Goal: Transaction & Acquisition: Purchase product/service

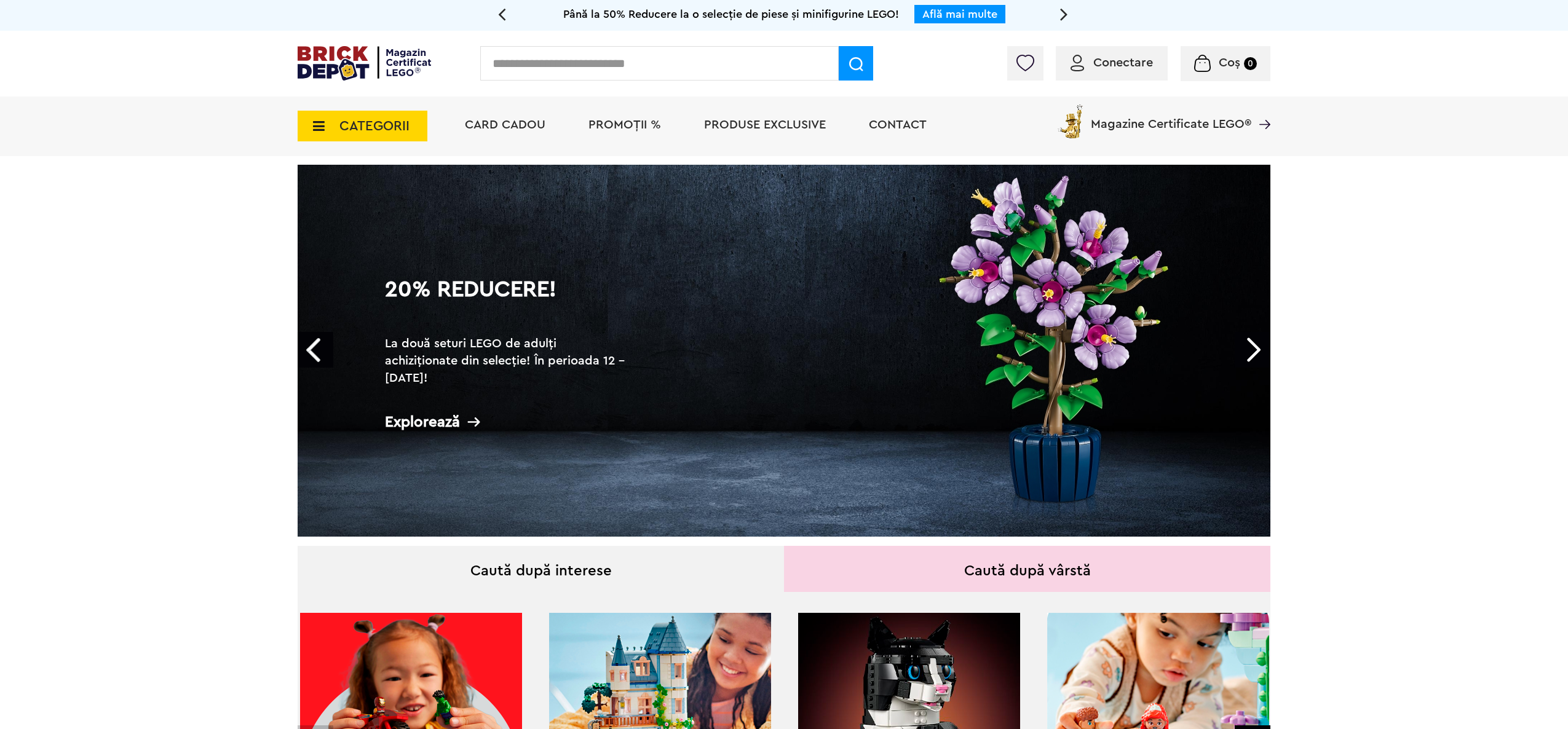
click at [311, 122] on icon at bounding box center [315, 126] width 19 height 14
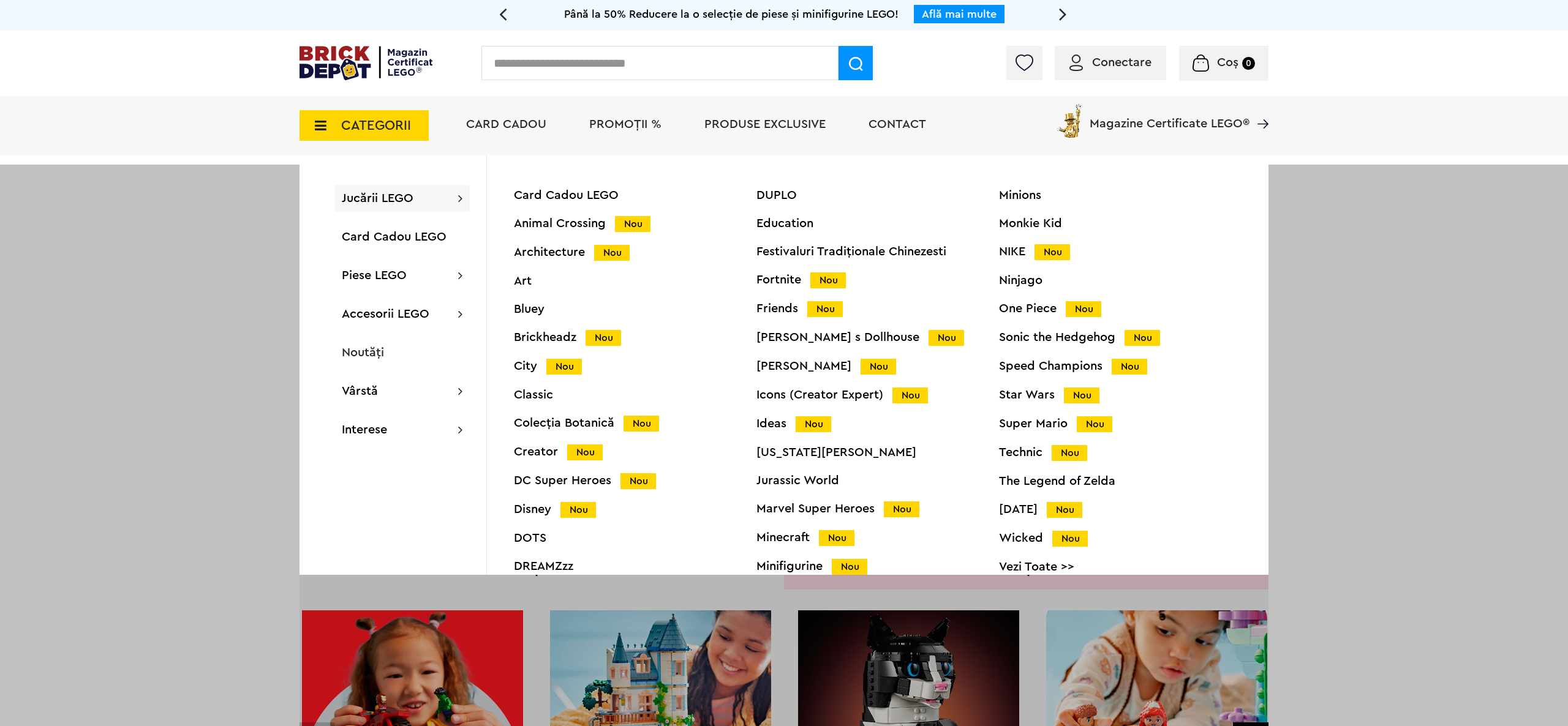
click at [408, 202] on span "Jucării LEGO" at bounding box center [377, 198] width 71 height 12
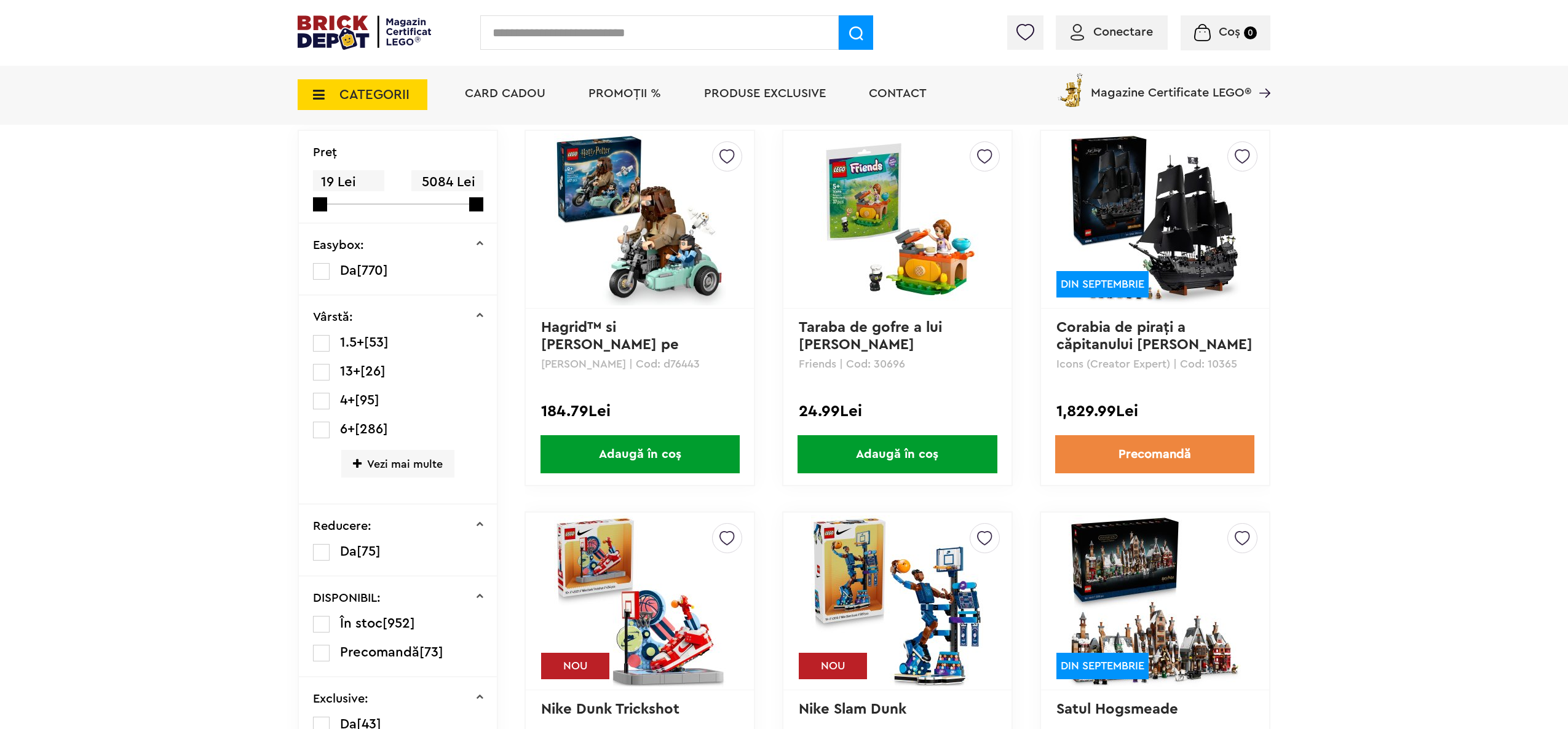
scroll to position [123, 0]
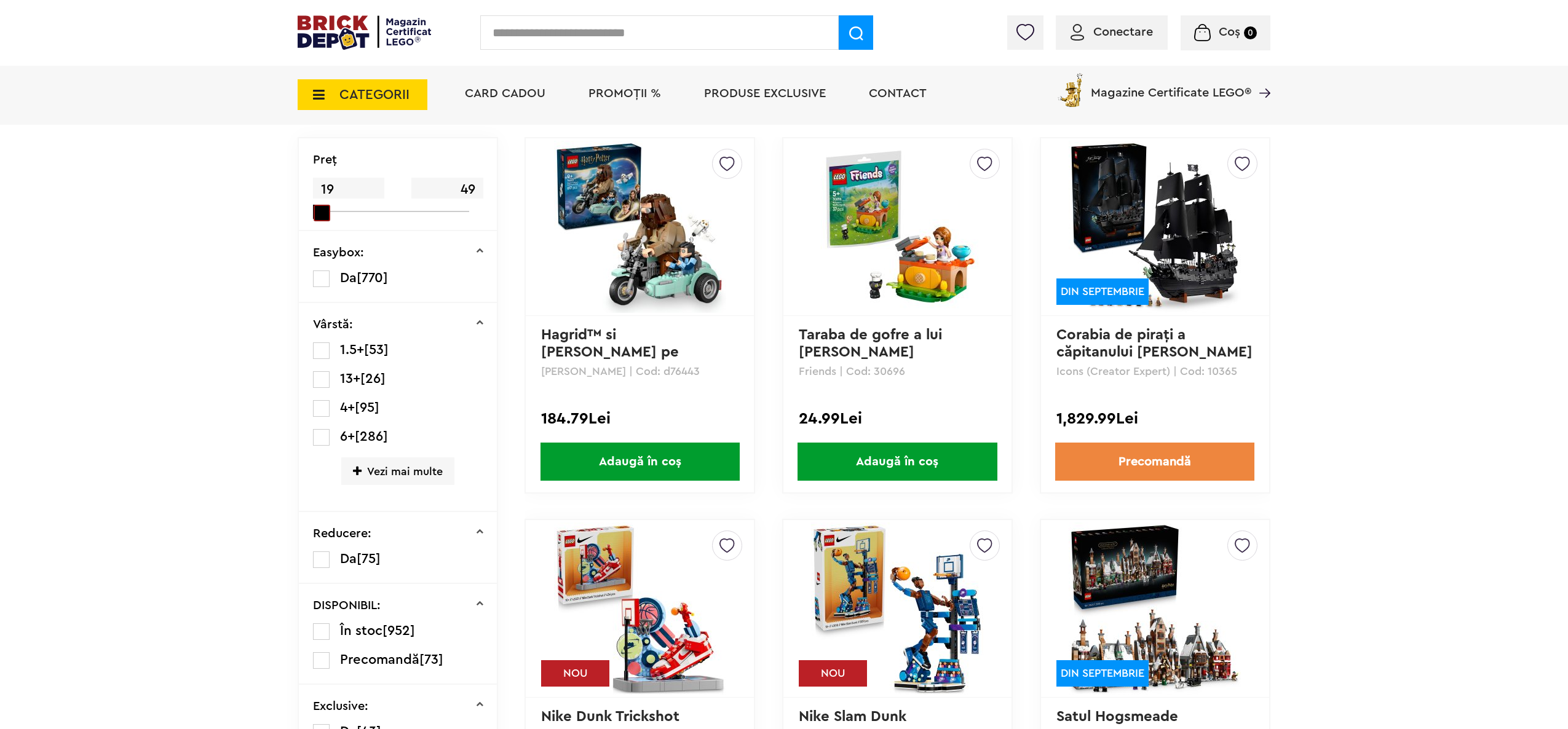
drag, startPoint x: 475, startPoint y: 206, endPoint x: 313, endPoint y: 225, distance: 163.1
click at [313, 225] on div "Preţ 19 49" at bounding box center [398, 184] width 198 height 93
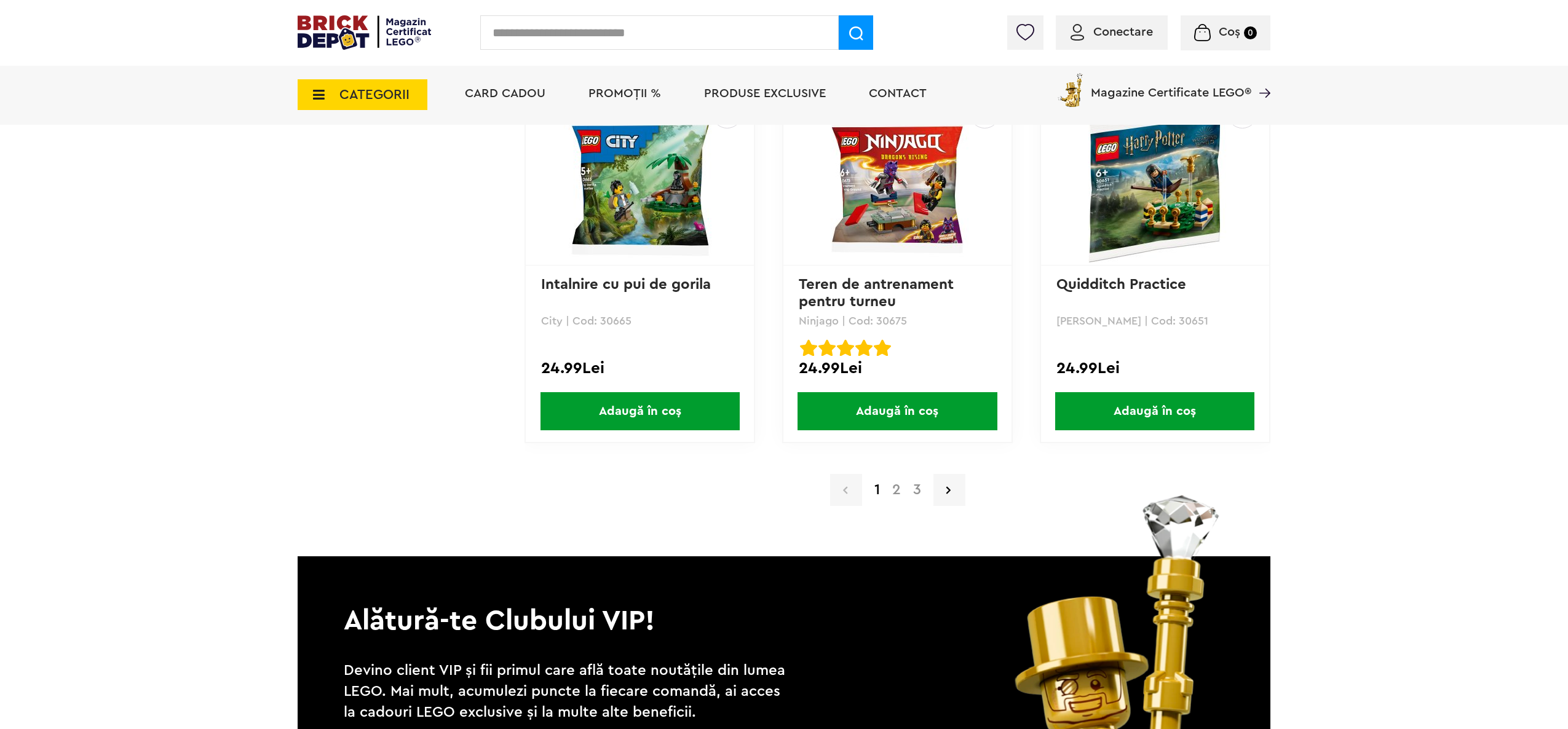
scroll to position [2468, 0]
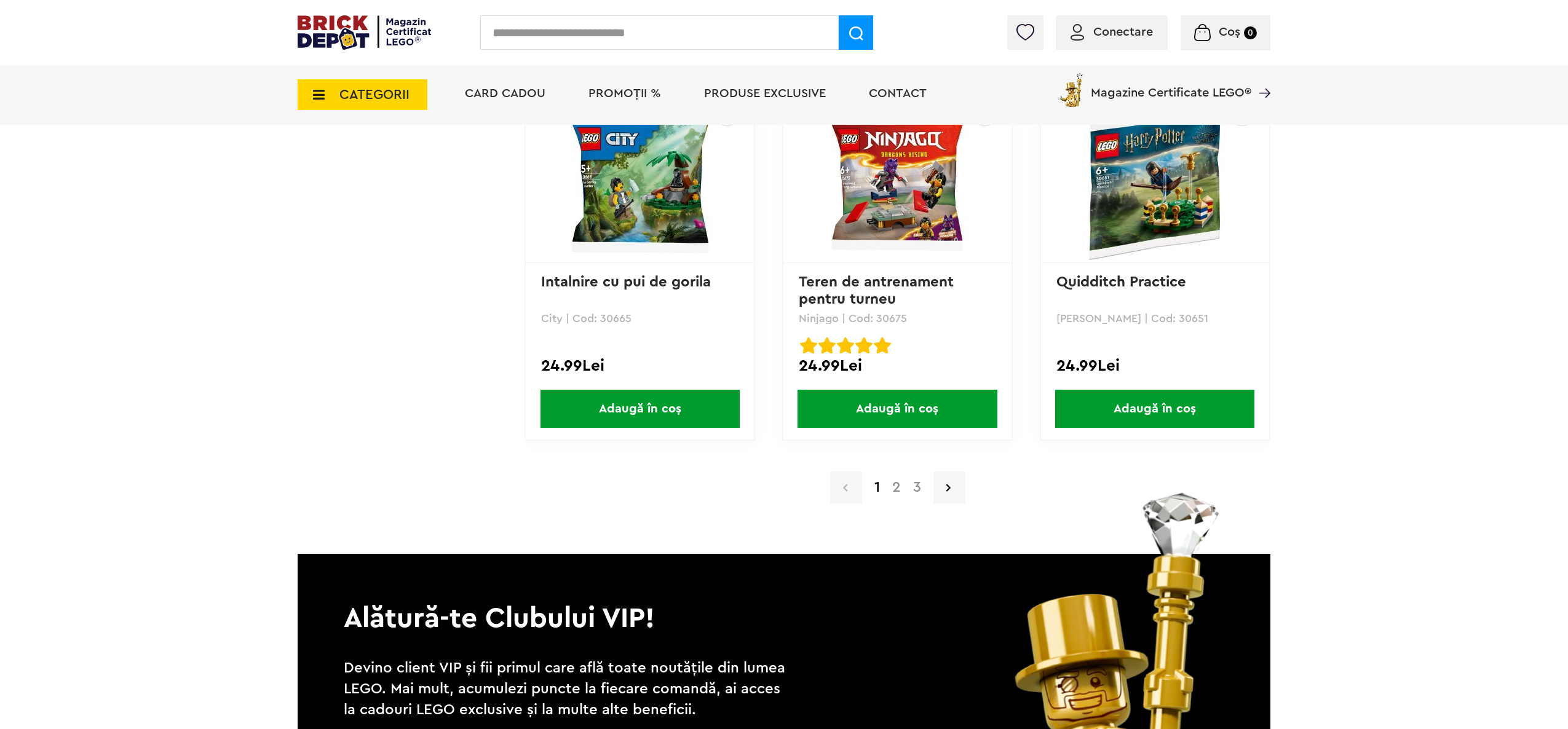
click at [900, 491] on link "2" at bounding box center [896, 488] width 21 height 15
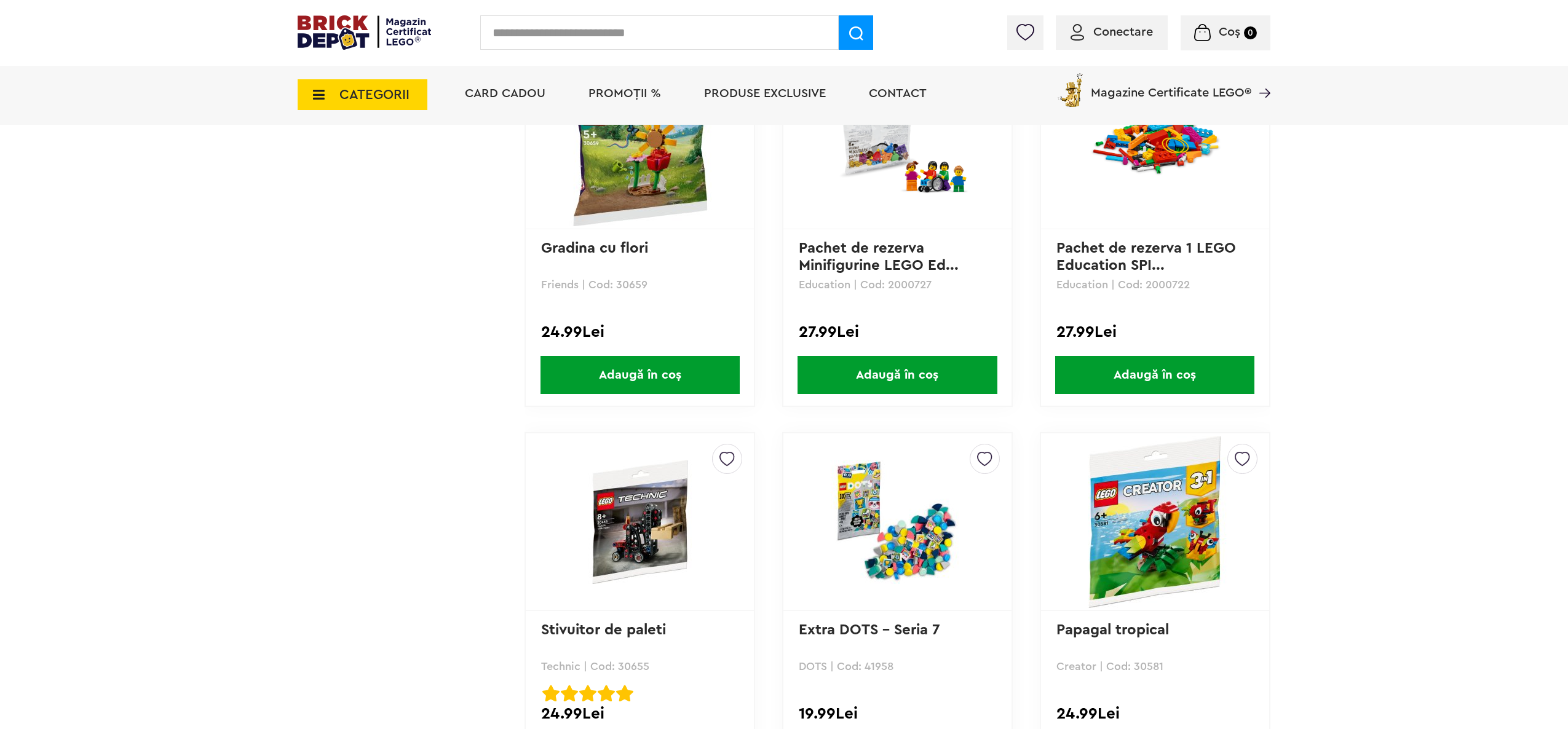
scroll to position [2336, 0]
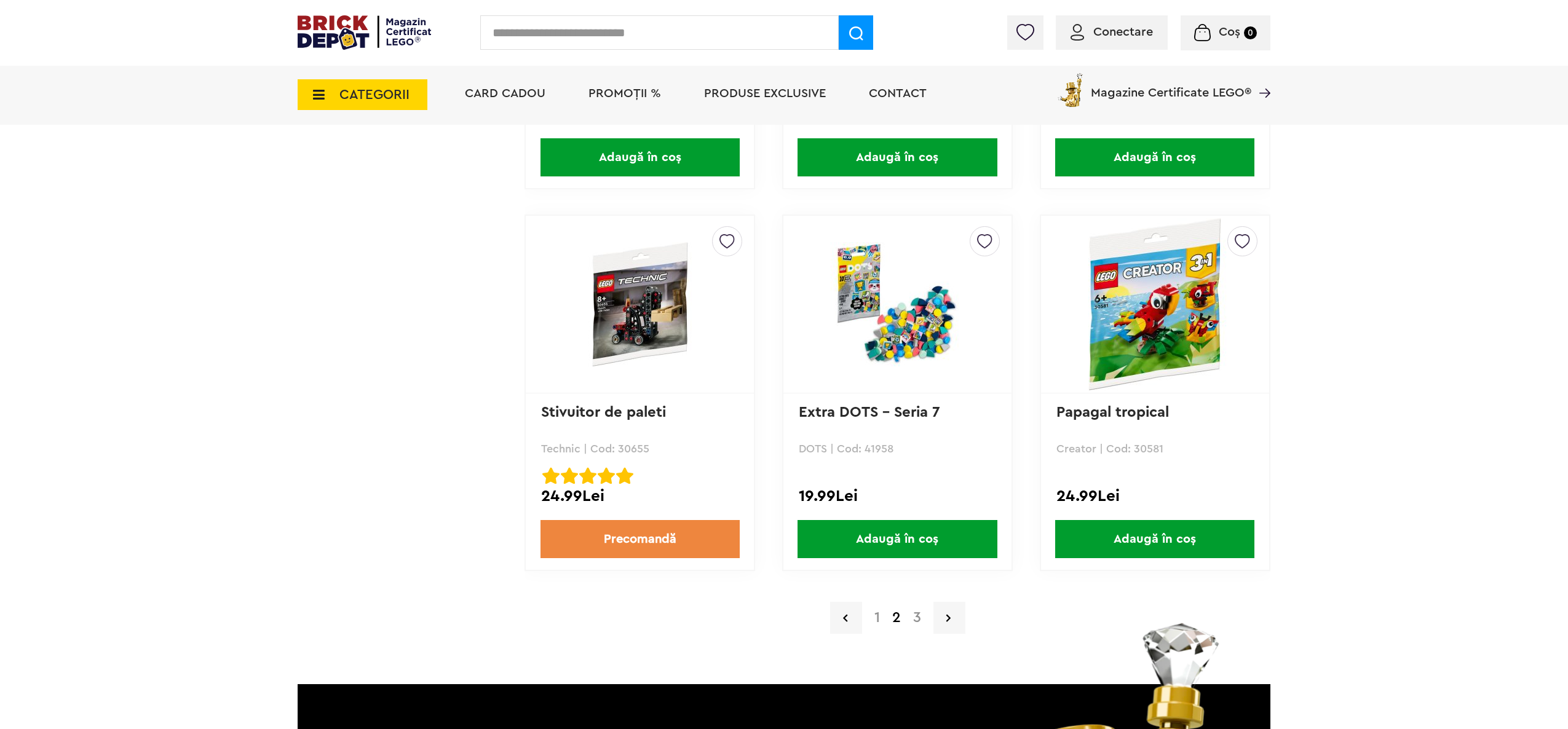
click at [923, 613] on link "3" at bounding box center [917, 618] width 20 height 15
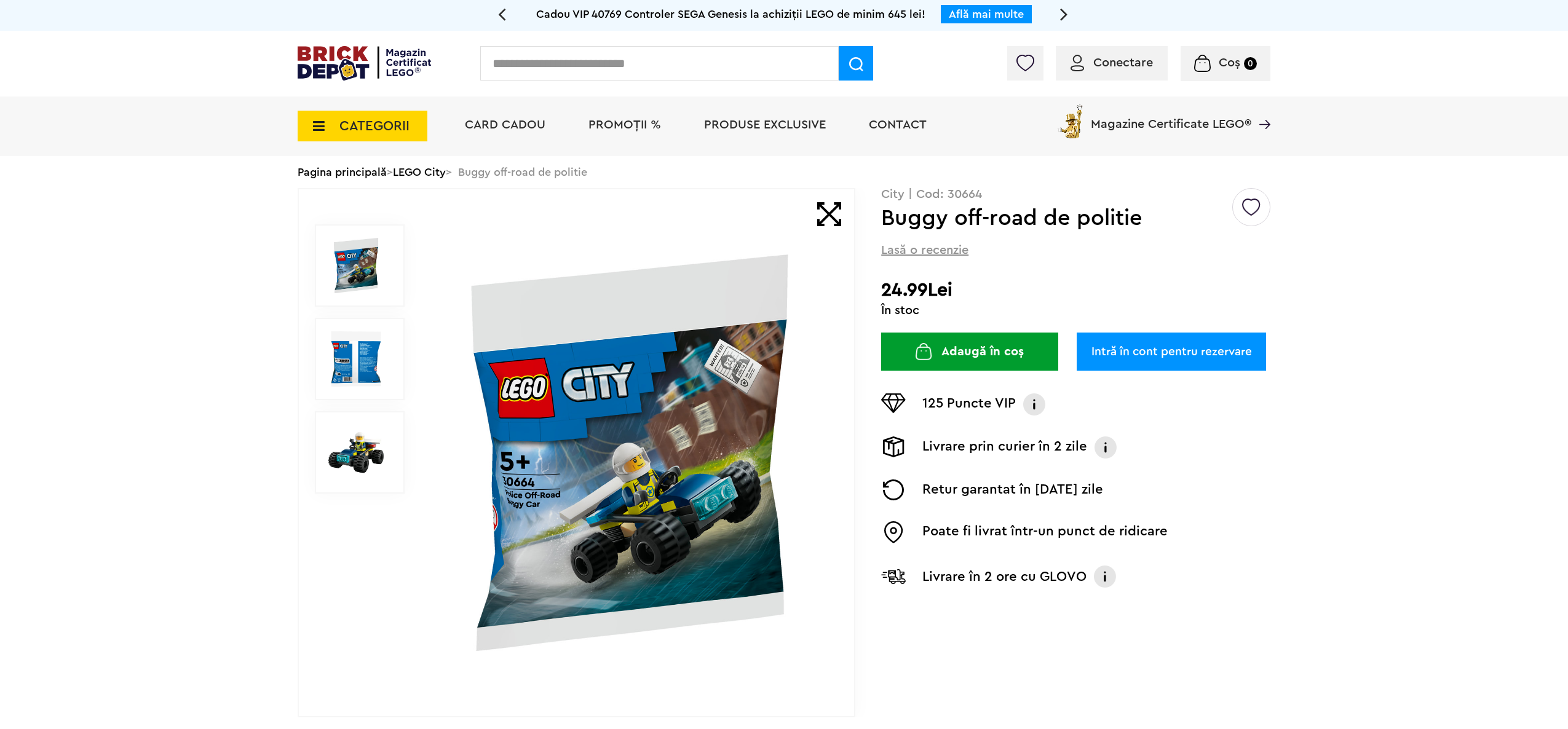
click at [554, 519] on img at bounding box center [630, 453] width 396 height 396
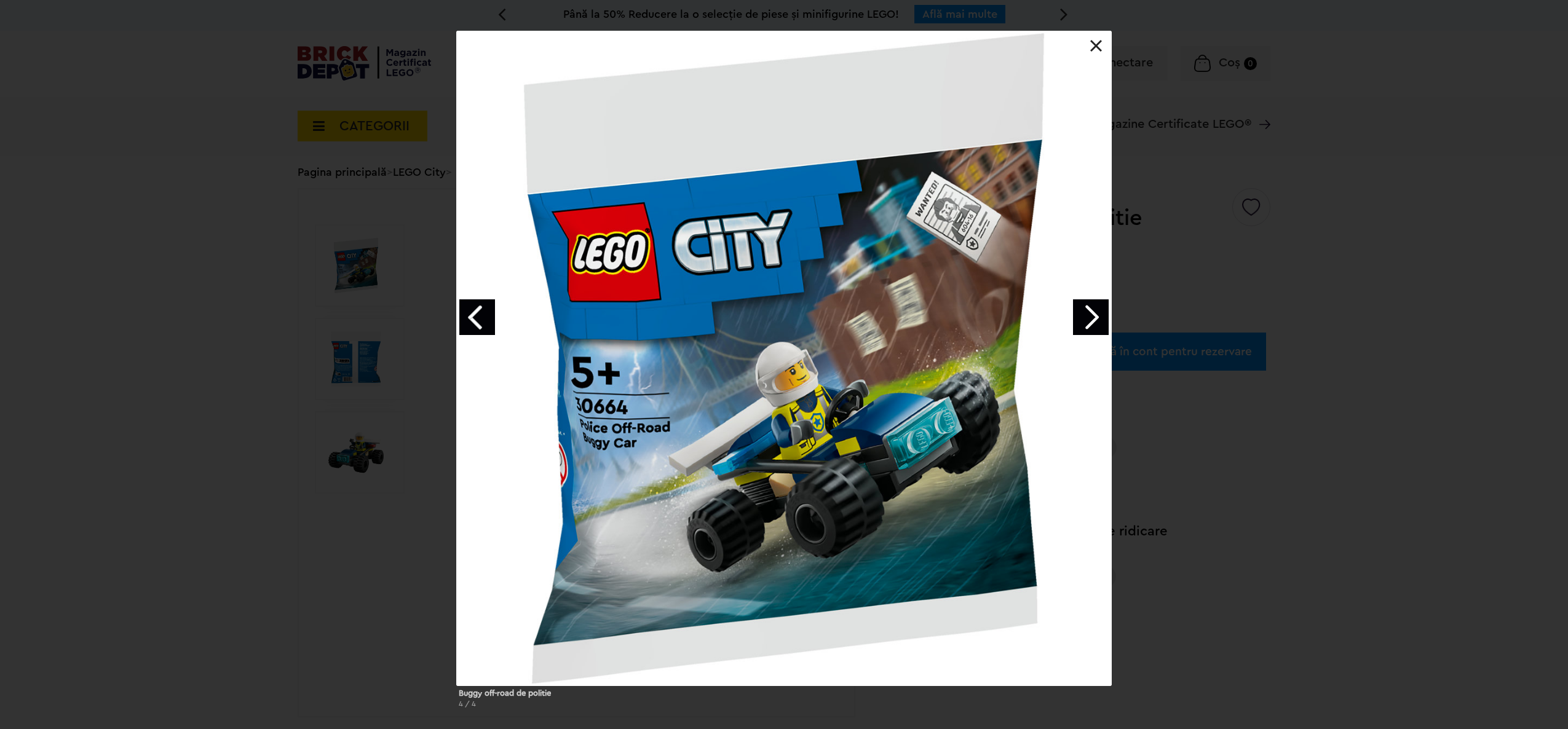
click at [477, 327] on link "Previous image" at bounding box center [477, 317] width 36 height 36
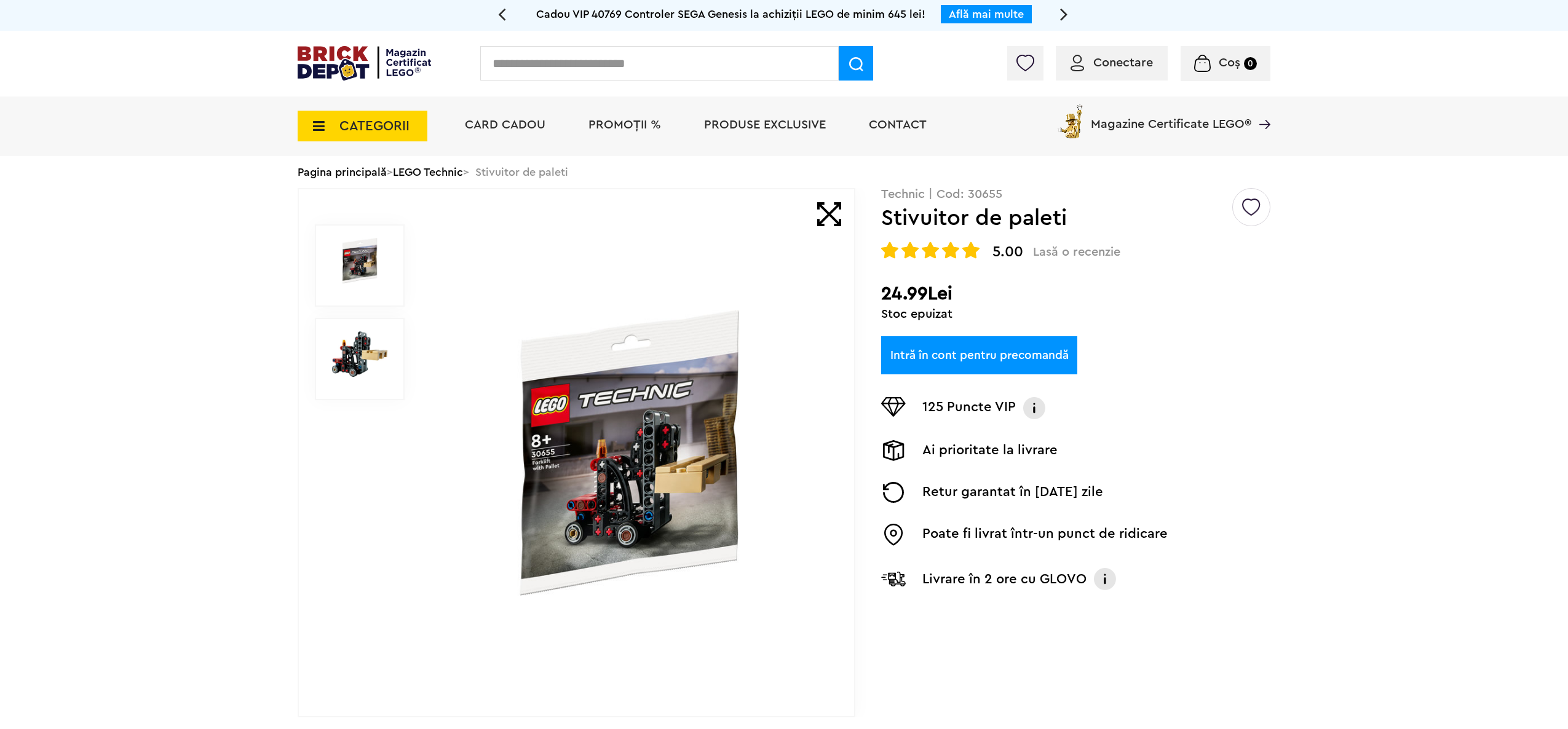
click at [648, 464] on img at bounding box center [630, 453] width 396 height 287
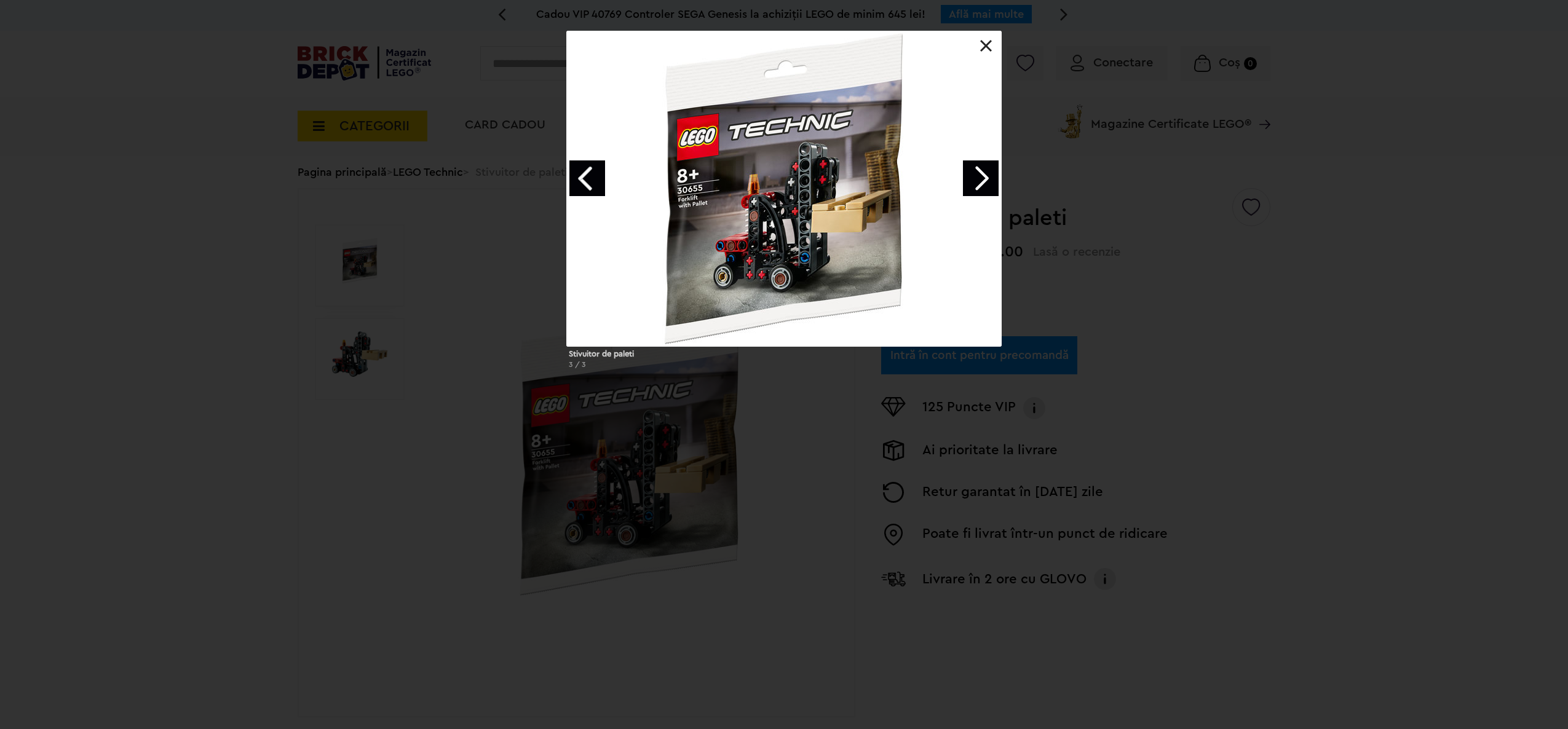
click at [979, 169] on link "Next image" at bounding box center [980, 178] width 36 height 36
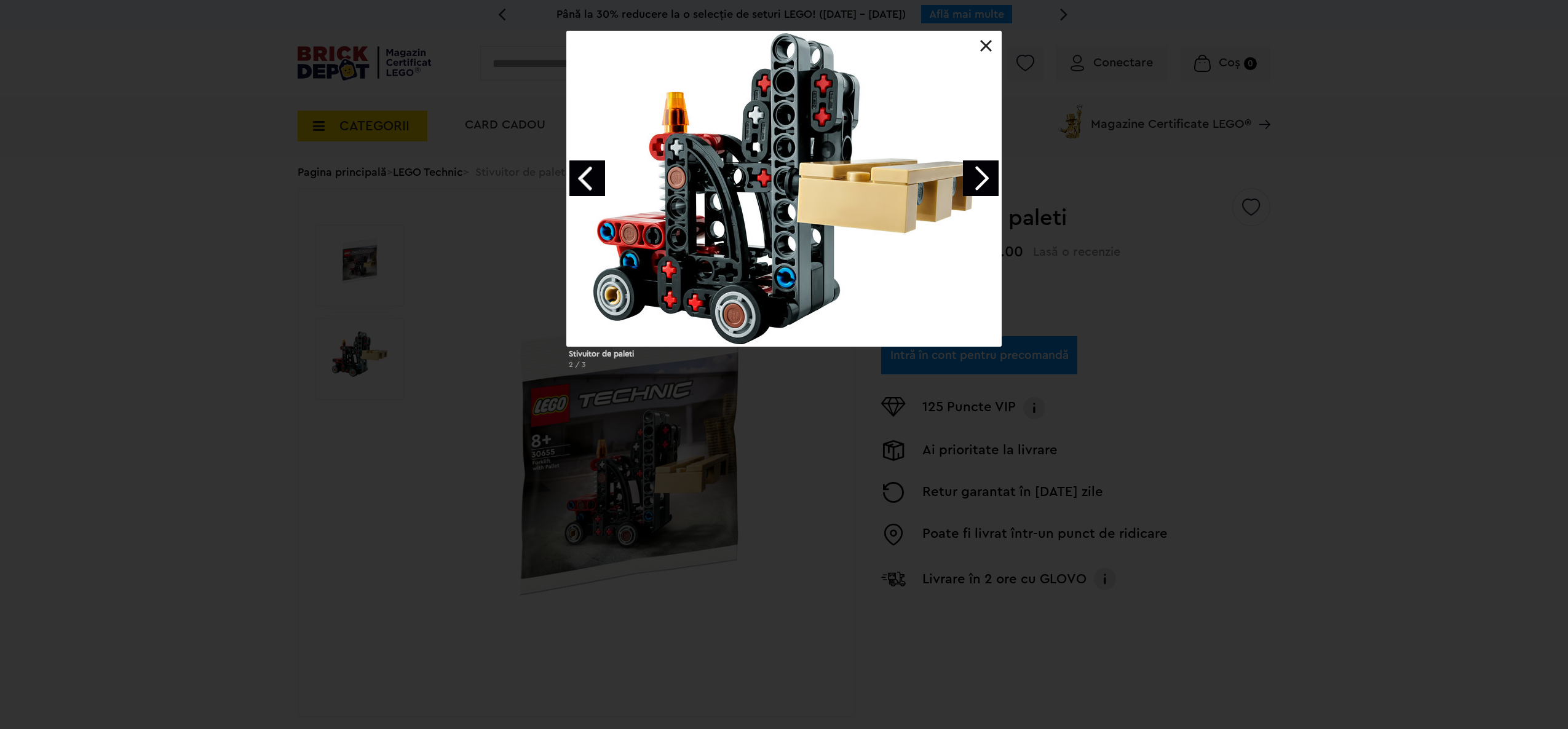
click at [979, 169] on link "Next image" at bounding box center [980, 178] width 36 height 36
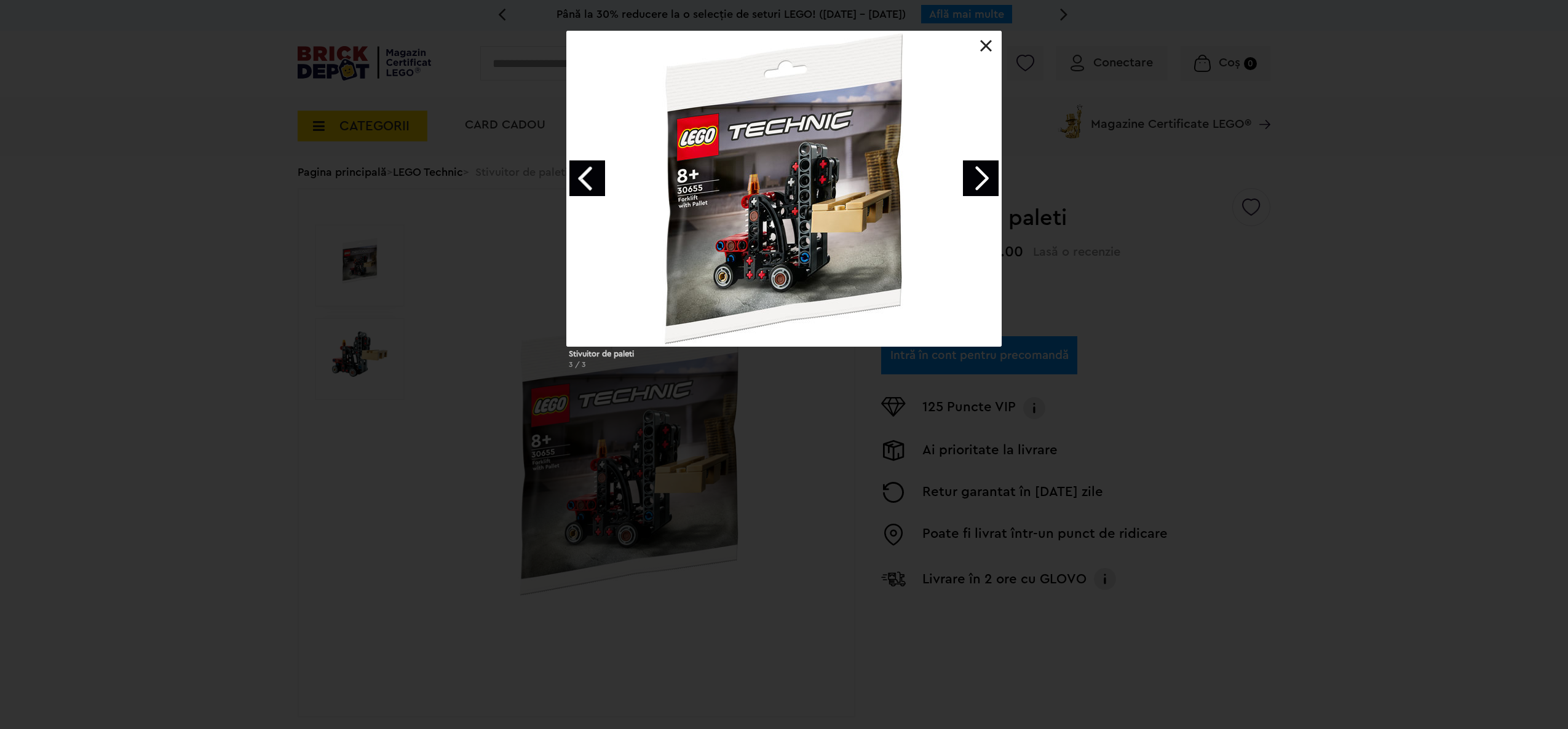
click at [979, 169] on link "Next image" at bounding box center [980, 178] width 36 height 36
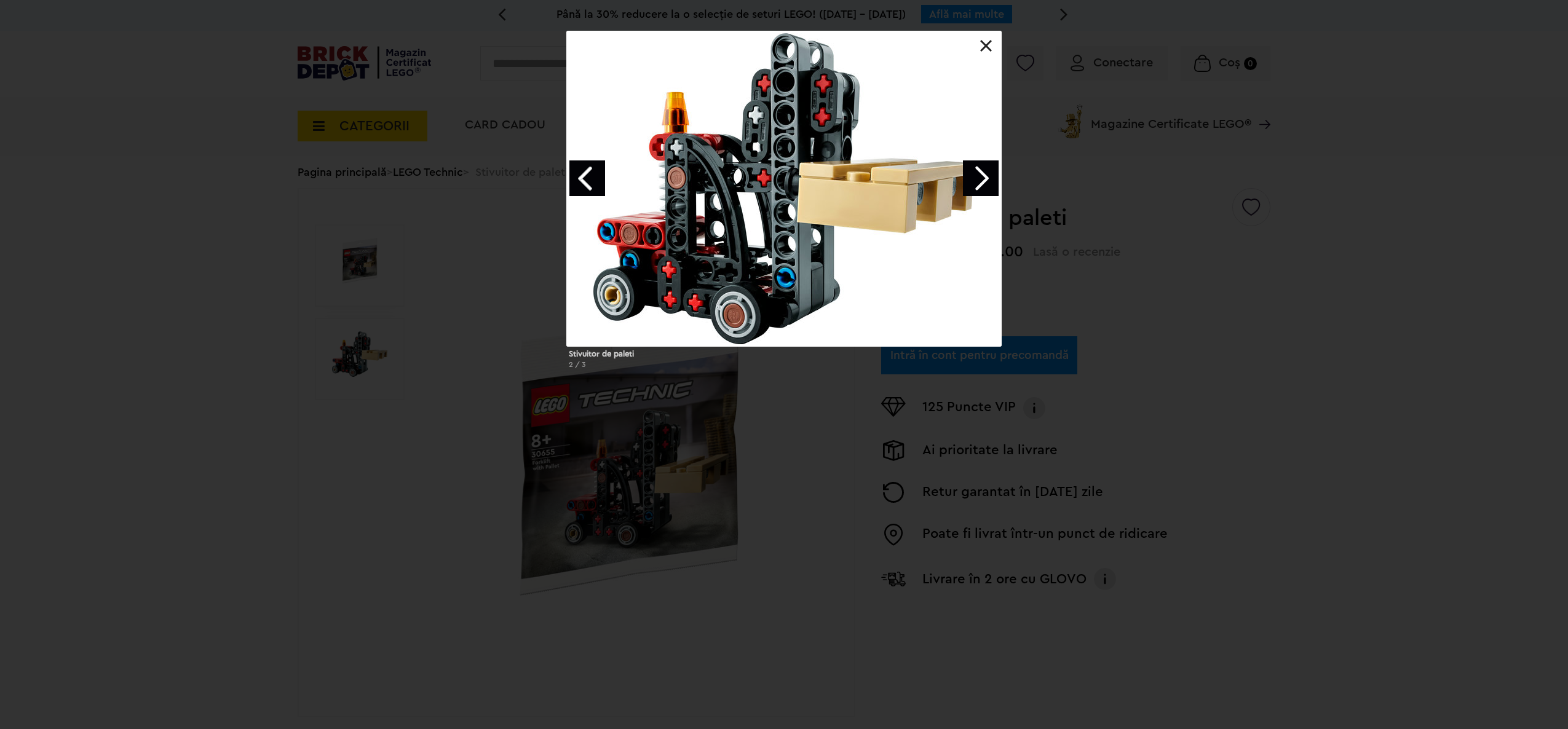
click at [979, 169] on link "Next image" at bounding box center [980, 178] width 36 height 36
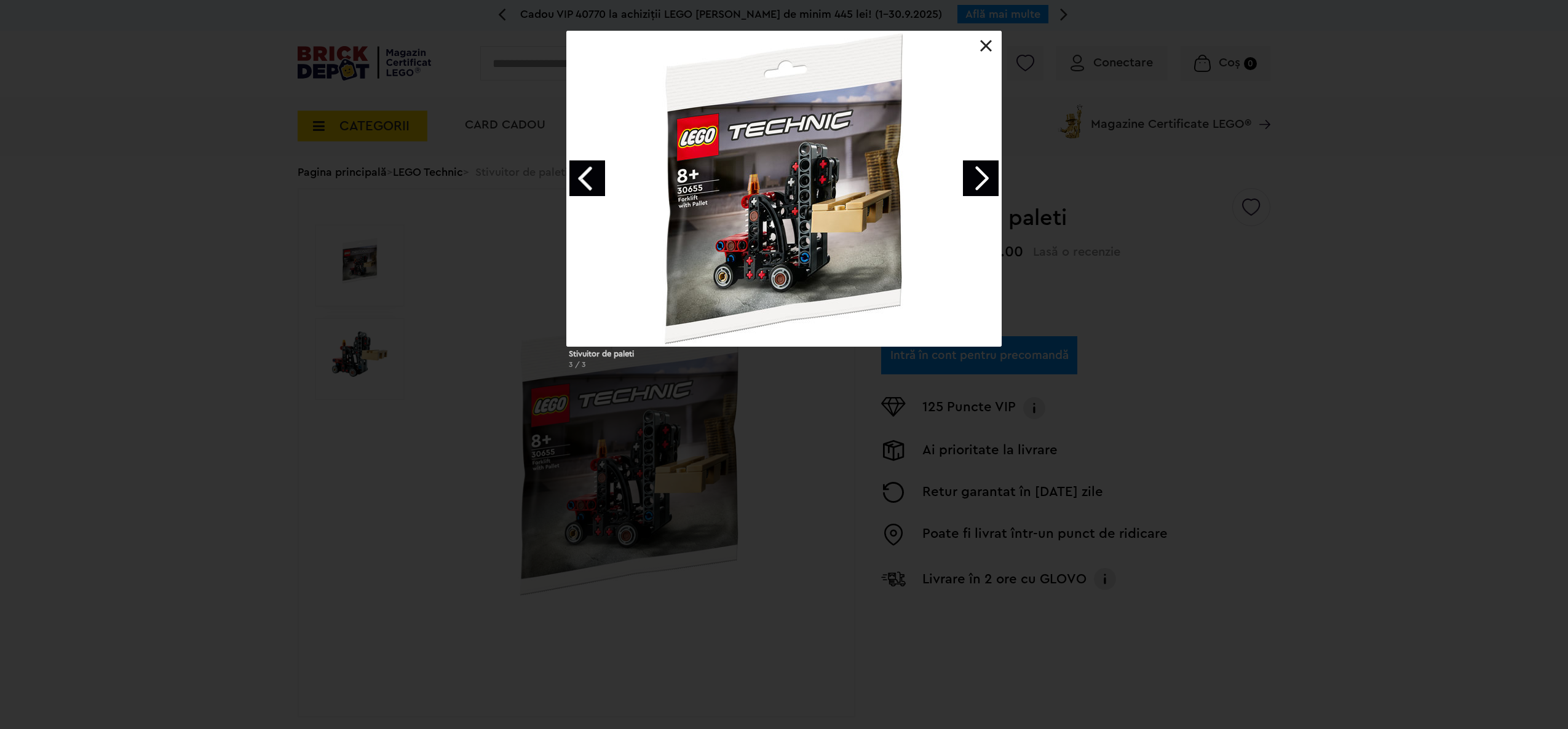
click at [1194, 190] on div "Stivuitor de paleti 3 / 3" at bounding box center [784, 205] width 1568 height 348
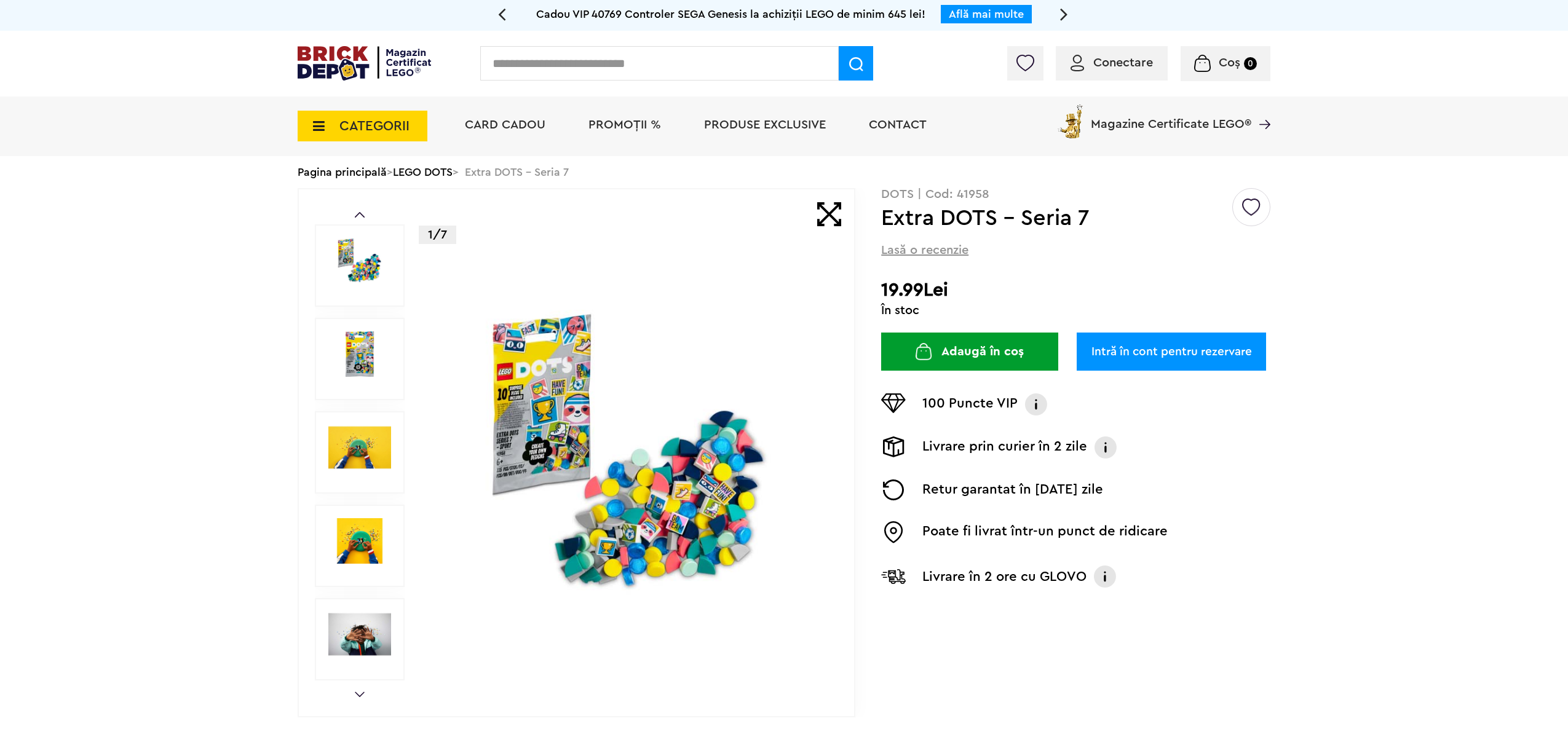
click at [378, 322] on div at bounding box center [359, 359] width 90 height 83
click at [370, 341] on img at bounding box center [359, 354] width 62 height 46
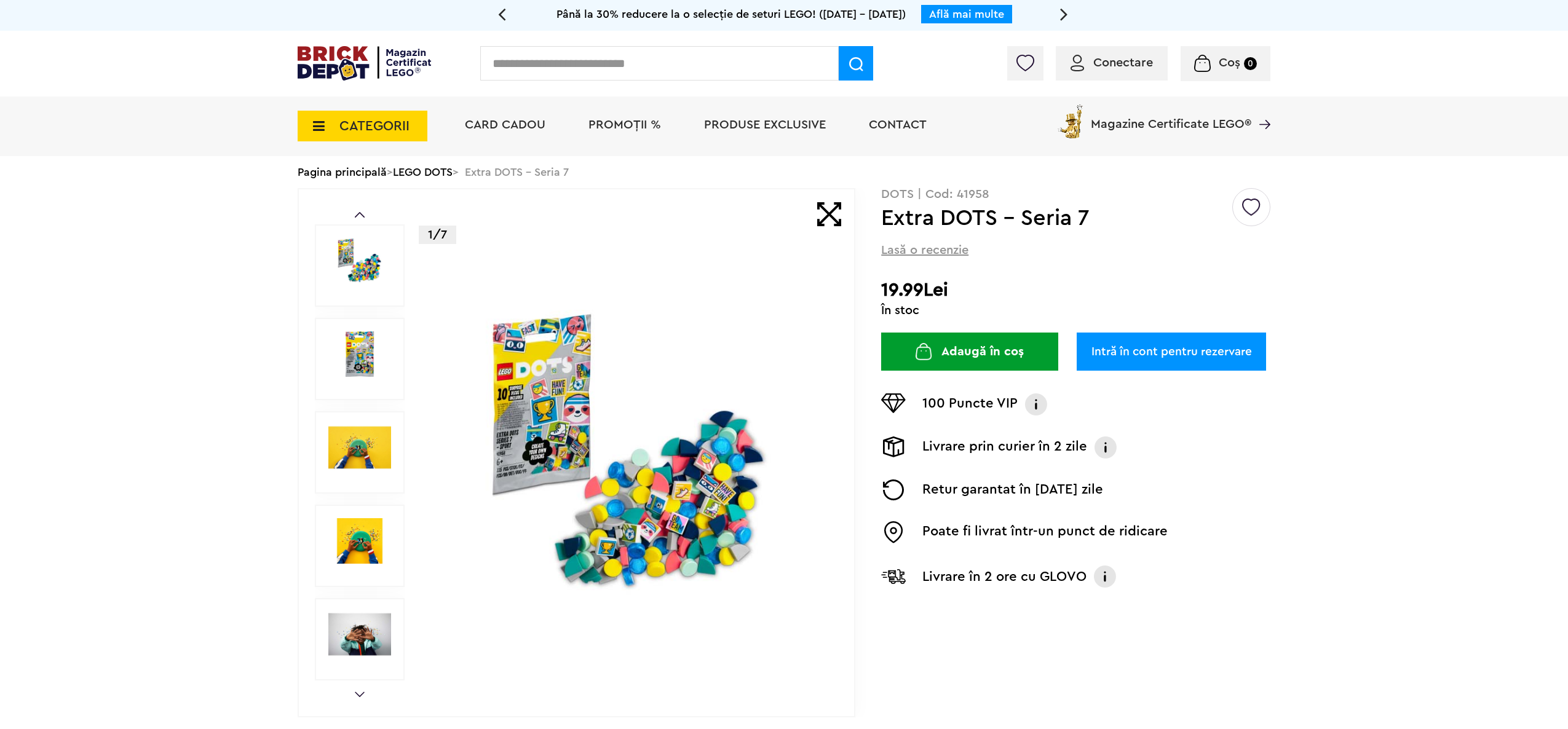
click at [356, 524] on img at bounding box center [359, 541] width 62 height 46
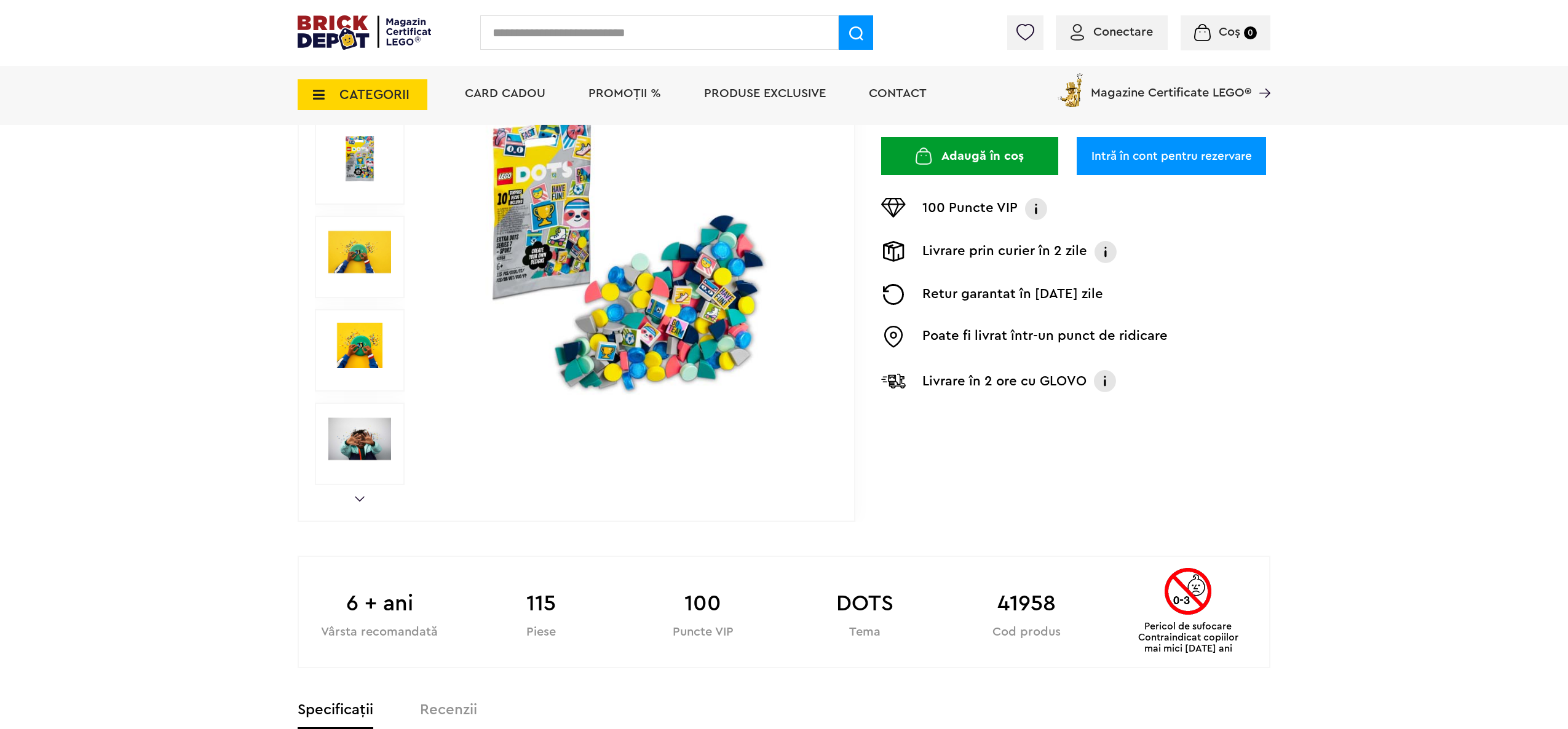
scroll to position [246, 0]
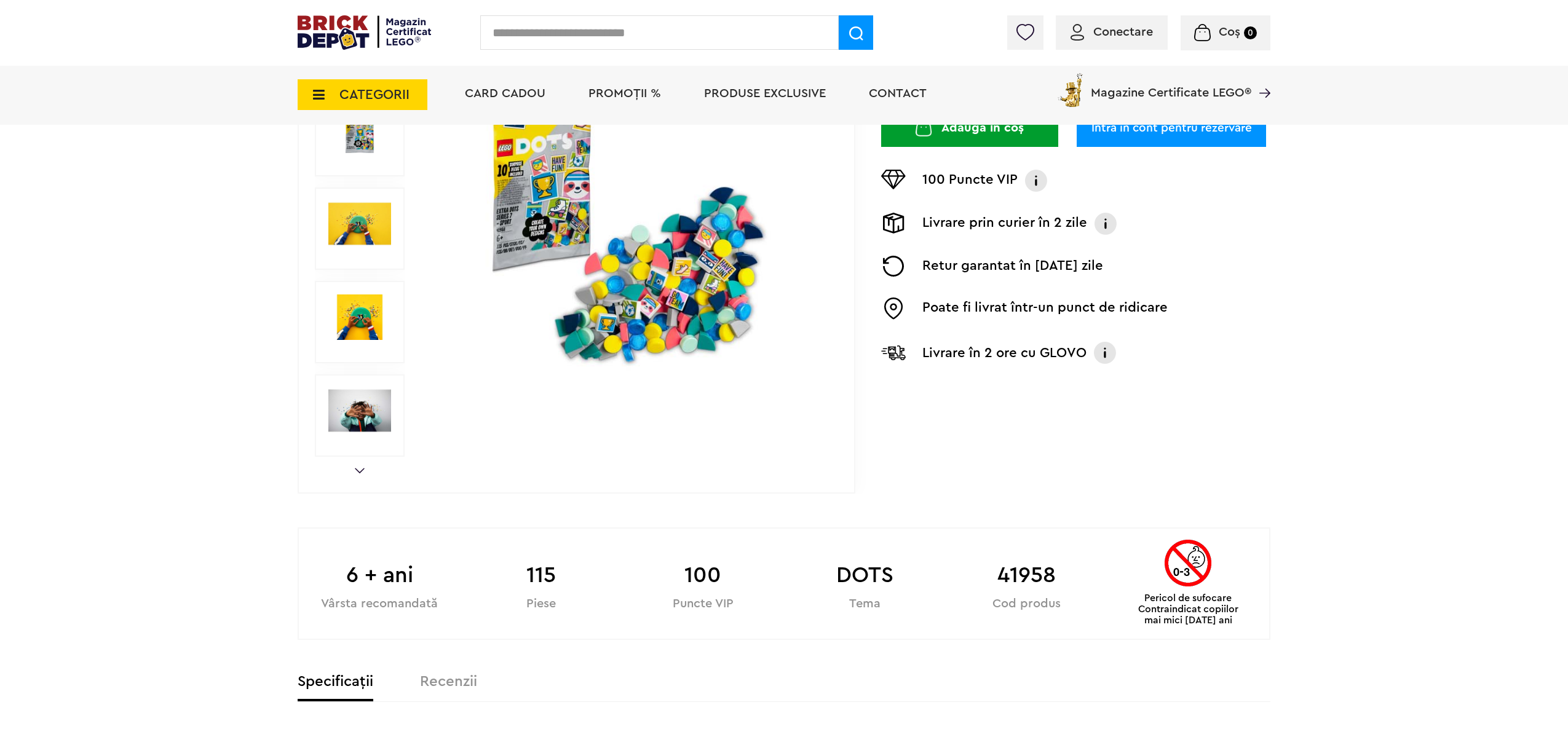
click at [369, 469] on div "Prev Next 1/7" at bounding box center [577, 228] width 558 height 529
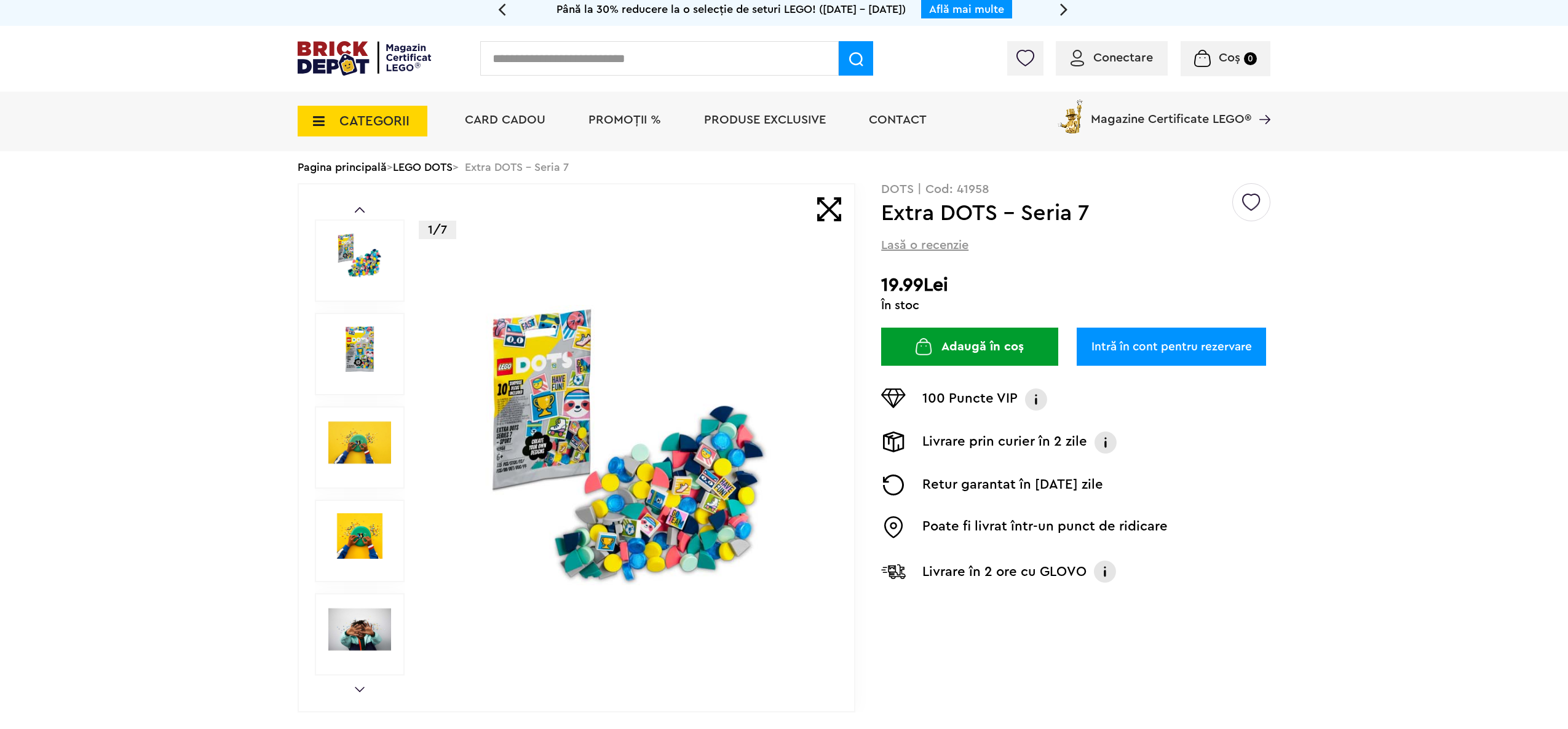
scroll to position [0, 0]
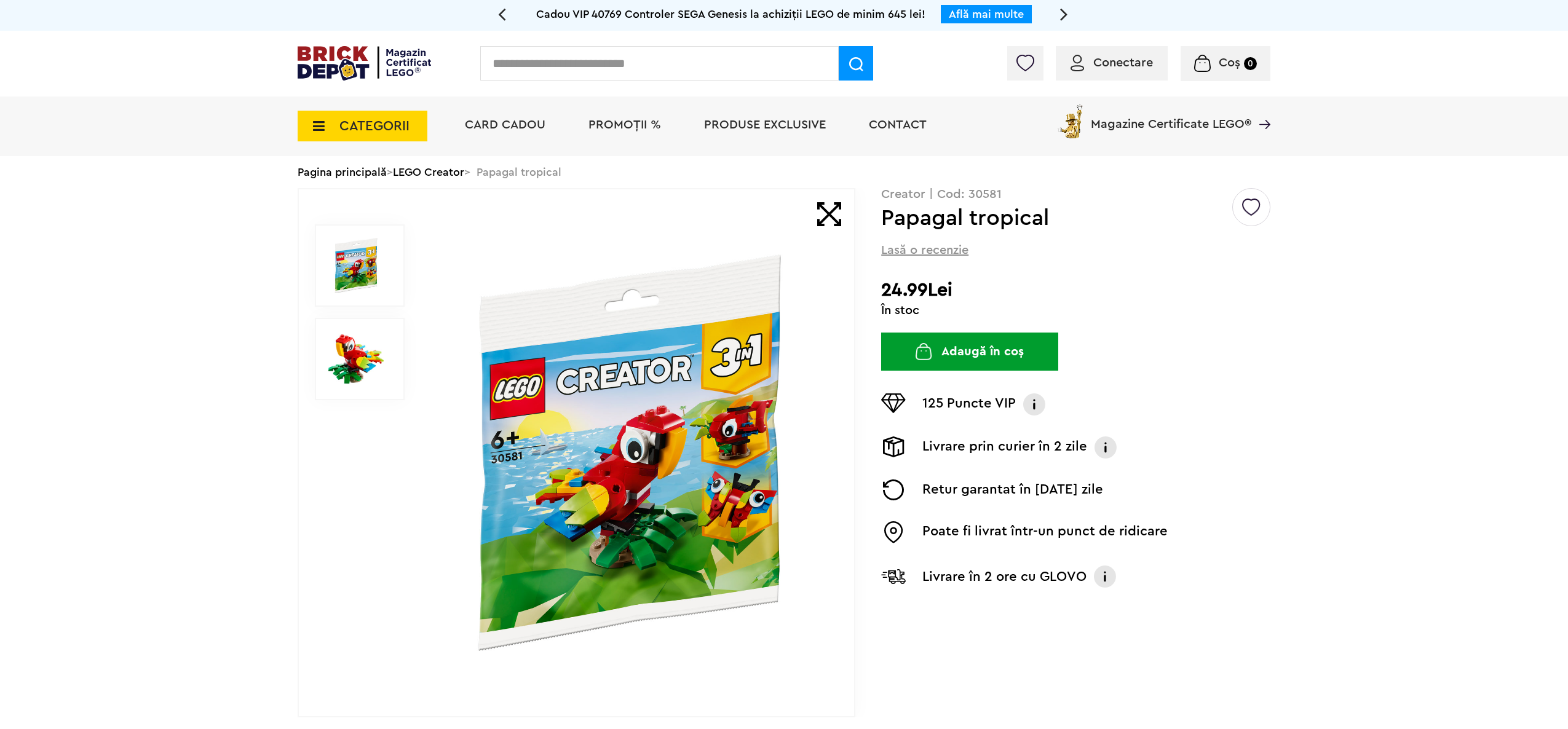
click at [652, 428] on img at bounding box center [630, 453] width 396 height 396
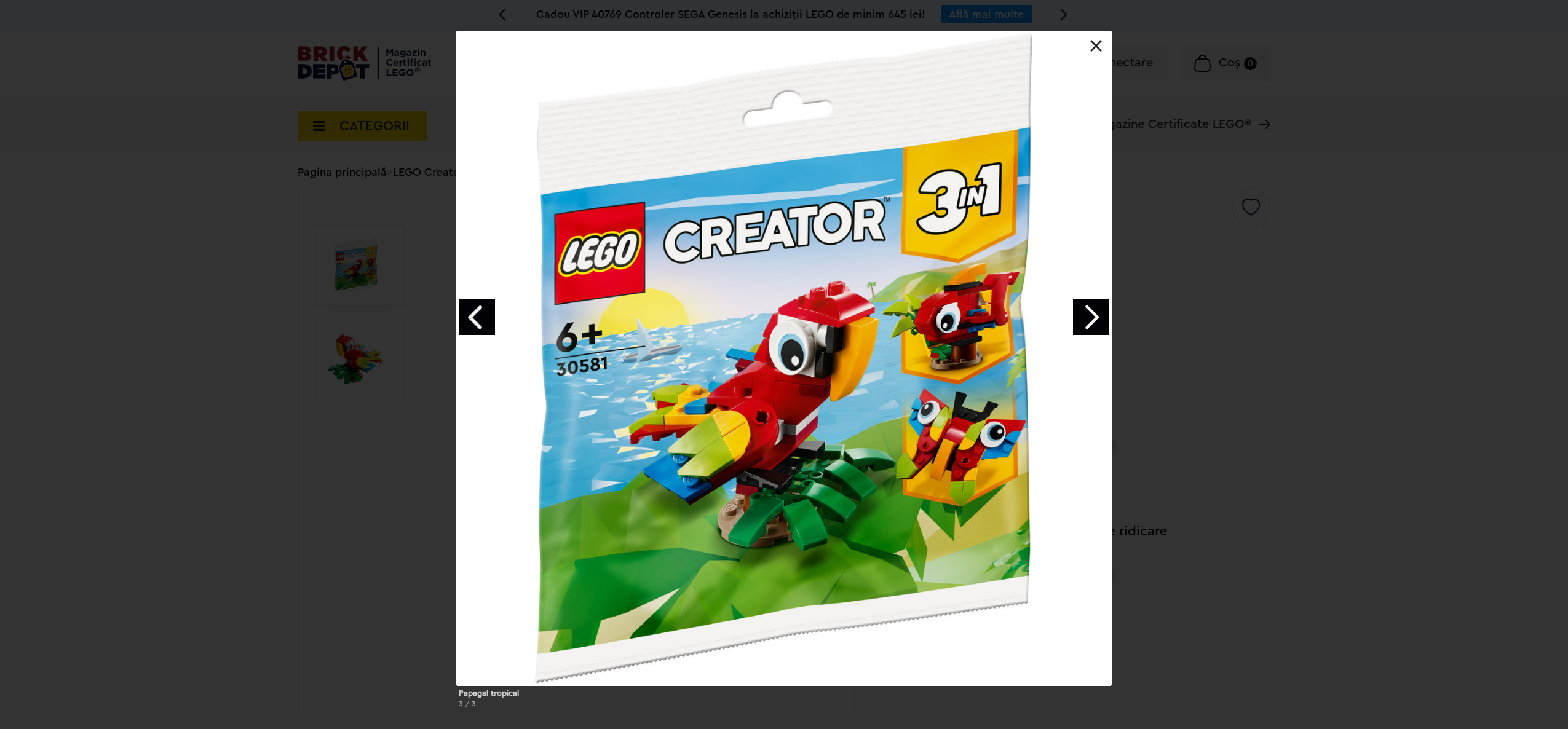
click at [1225, 151] on div "Papagal tropical 3 / 3" at bounding box center [784, 375] width 1568 height 688
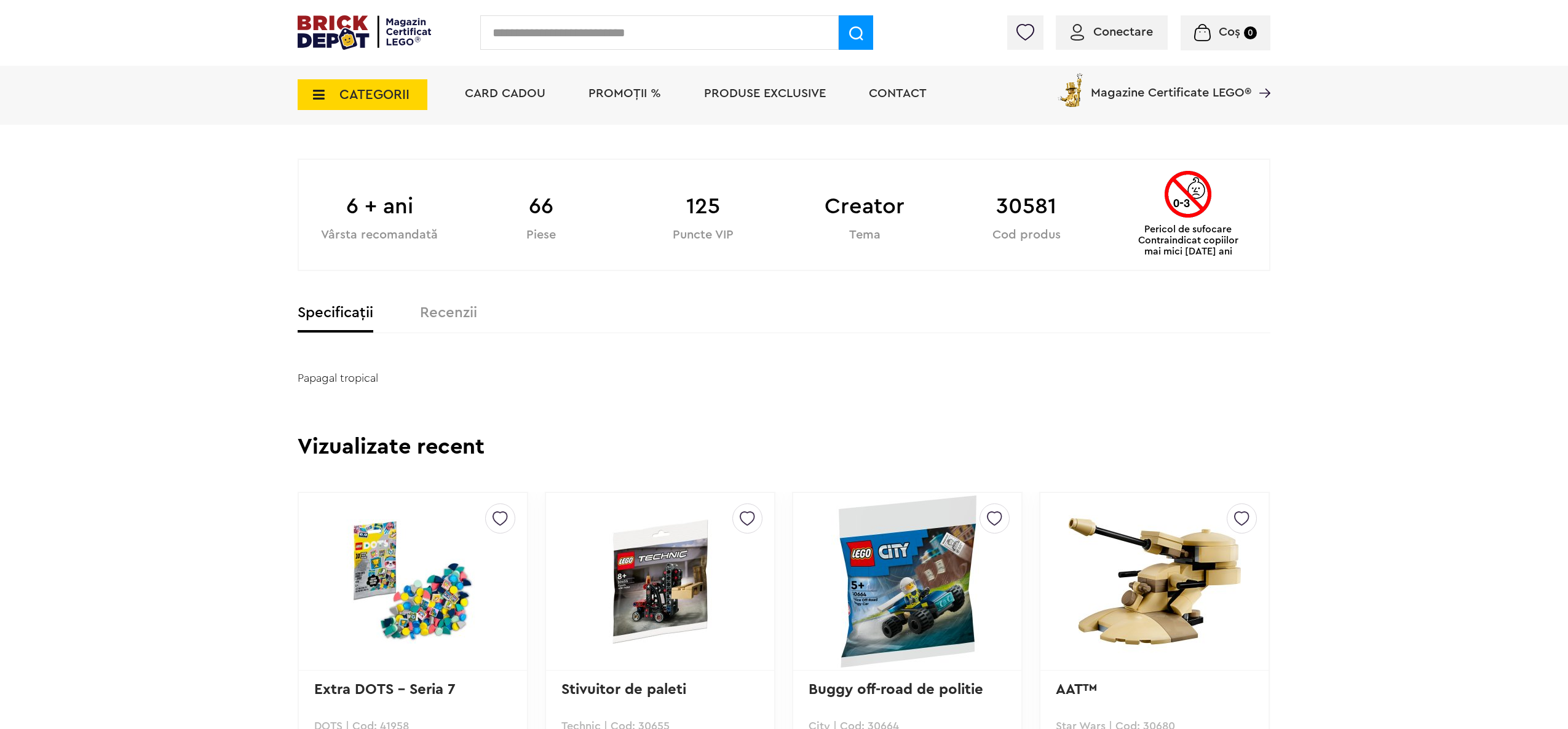
scroll to position [492, 0]
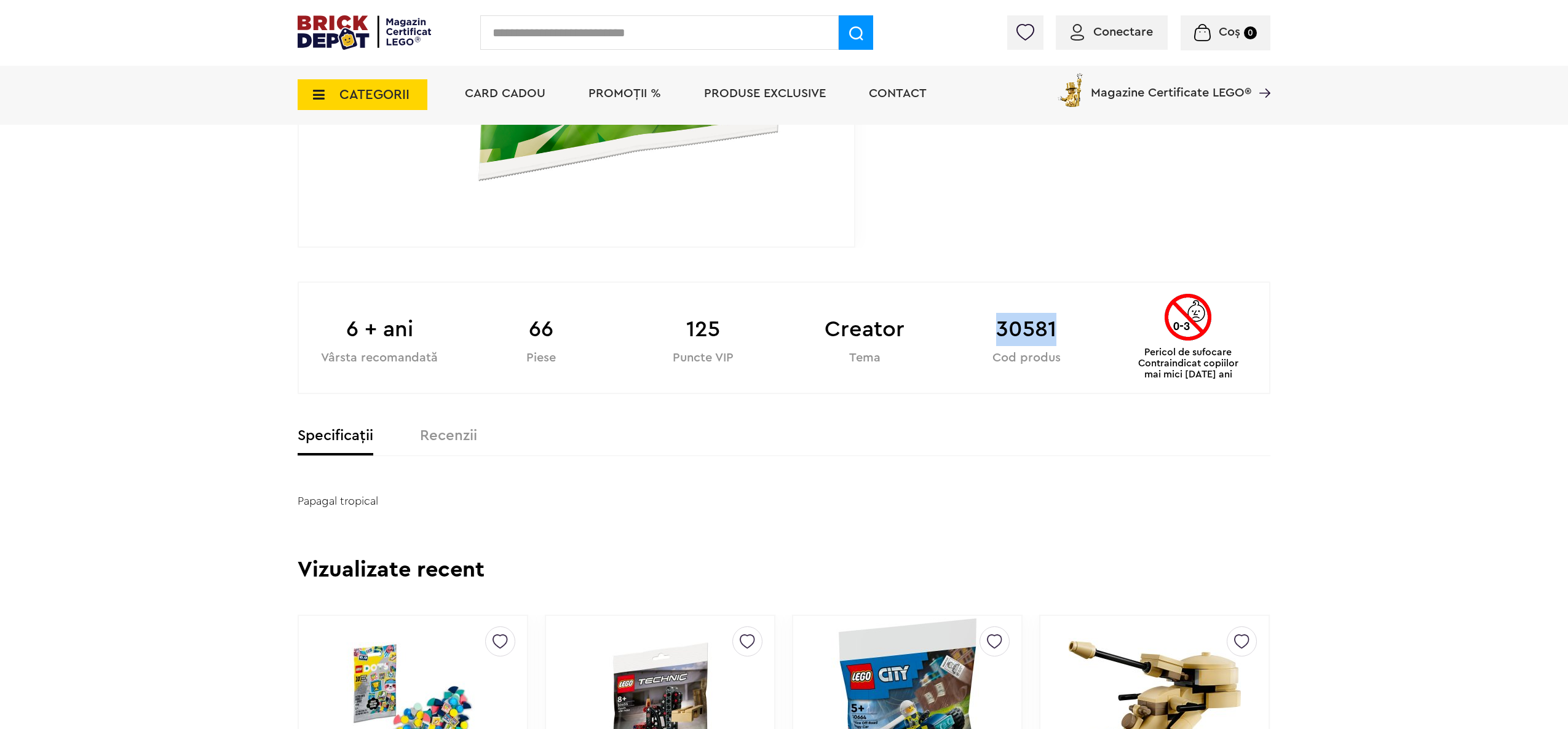
drag, startPoint x: 998, startPoint y: 326, endPoint x: 1081, endPoint y: 310, distance: 84.5
click at [1081, 310] on div "30581 Cod produs" at bounding box center [1026, 324] width 161 height 82
copy b "30581"
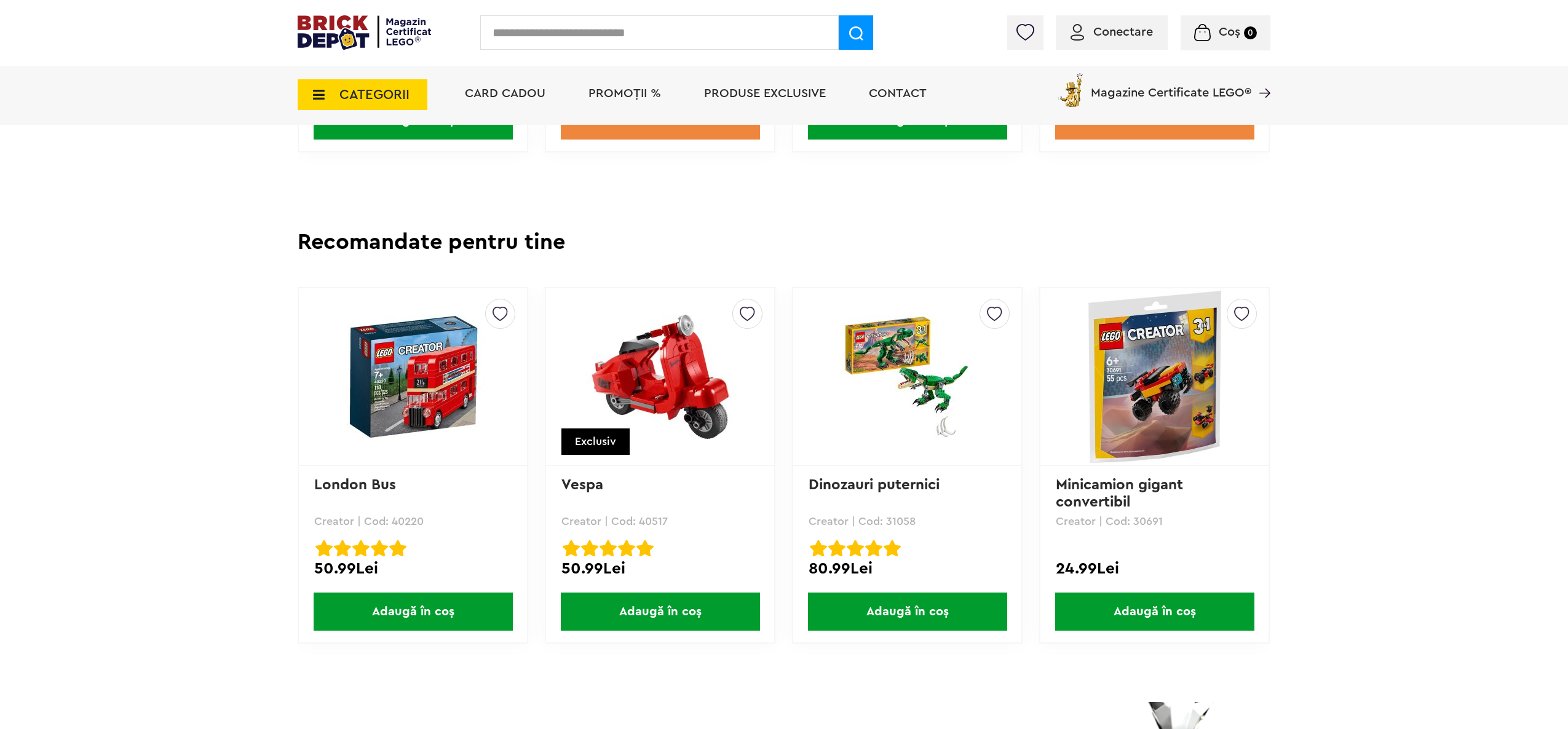
scroll to position [1353, 0]
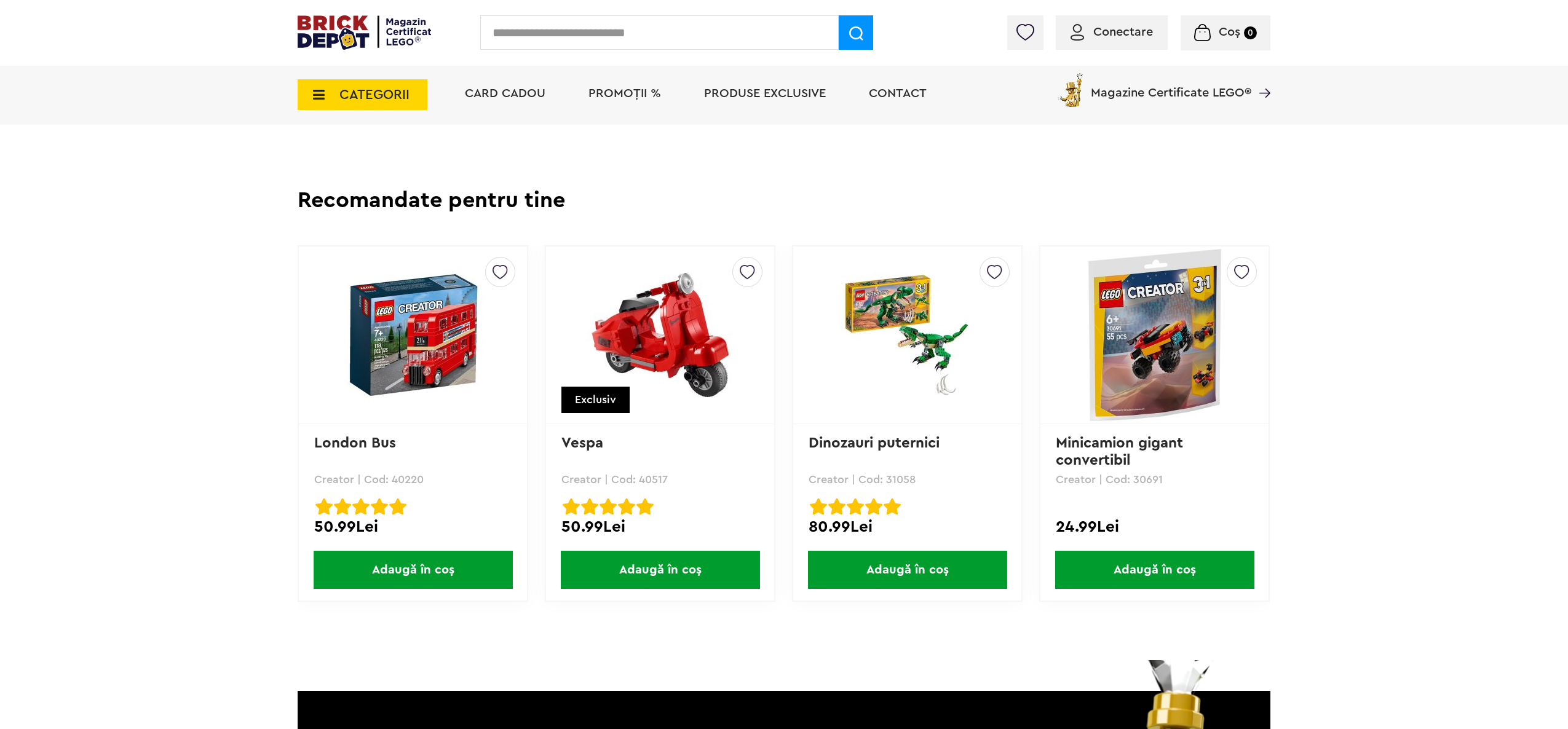
click at [666, 321] on img at bounding box center [660, 335] width 172 height 124
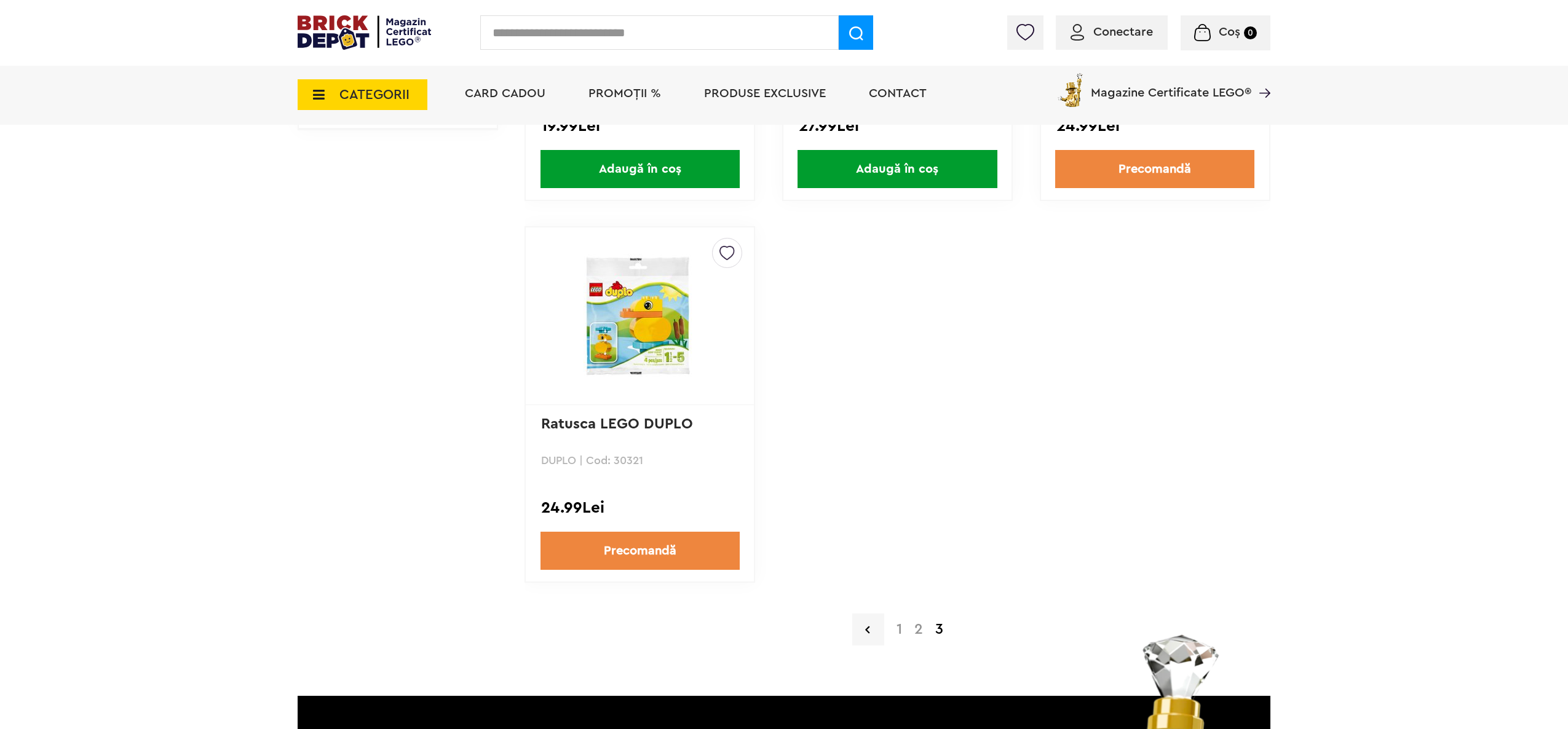
scroll to position [1243, 0]
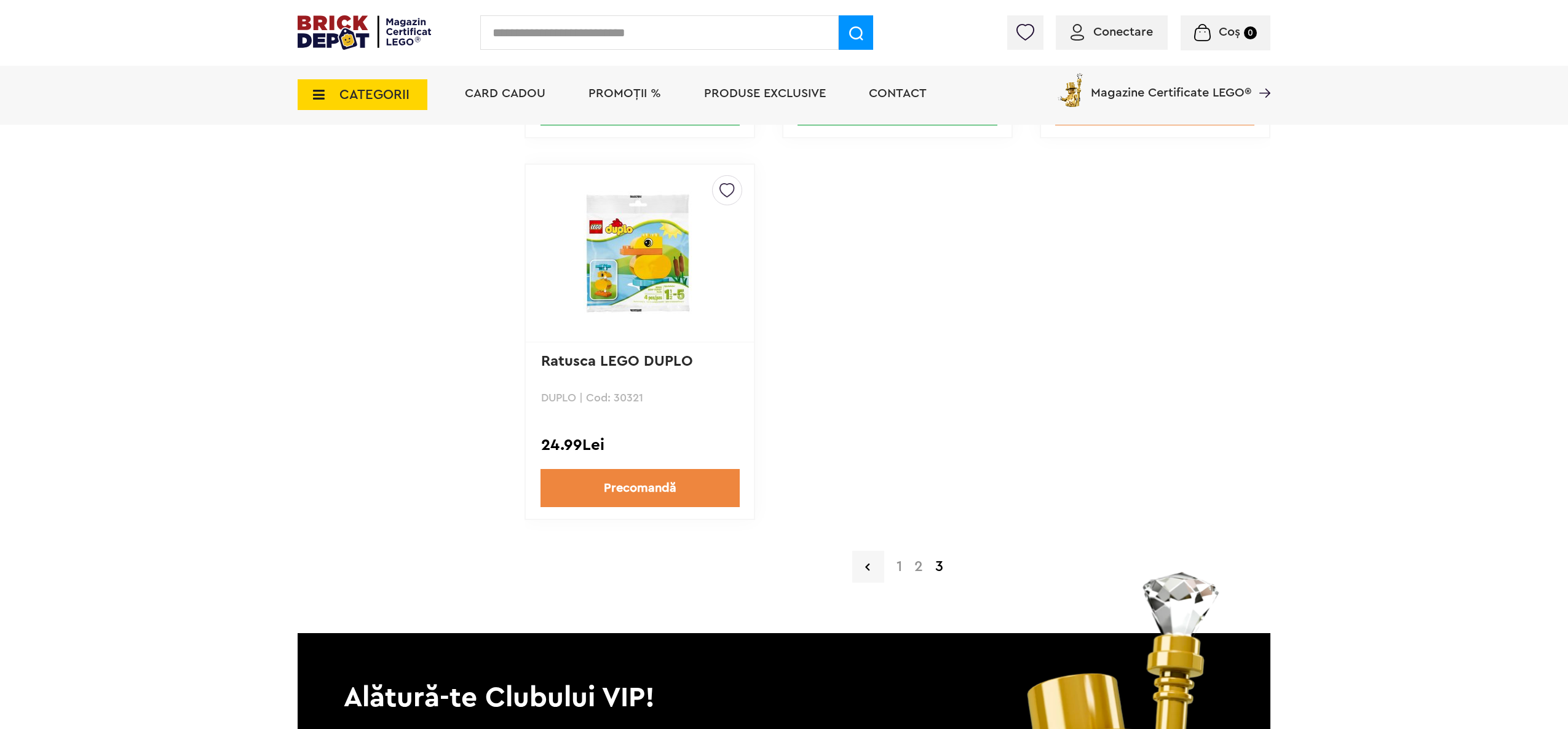
click at [895, 562] on link "1" at bounding box center [899, 567] width 17 height 15
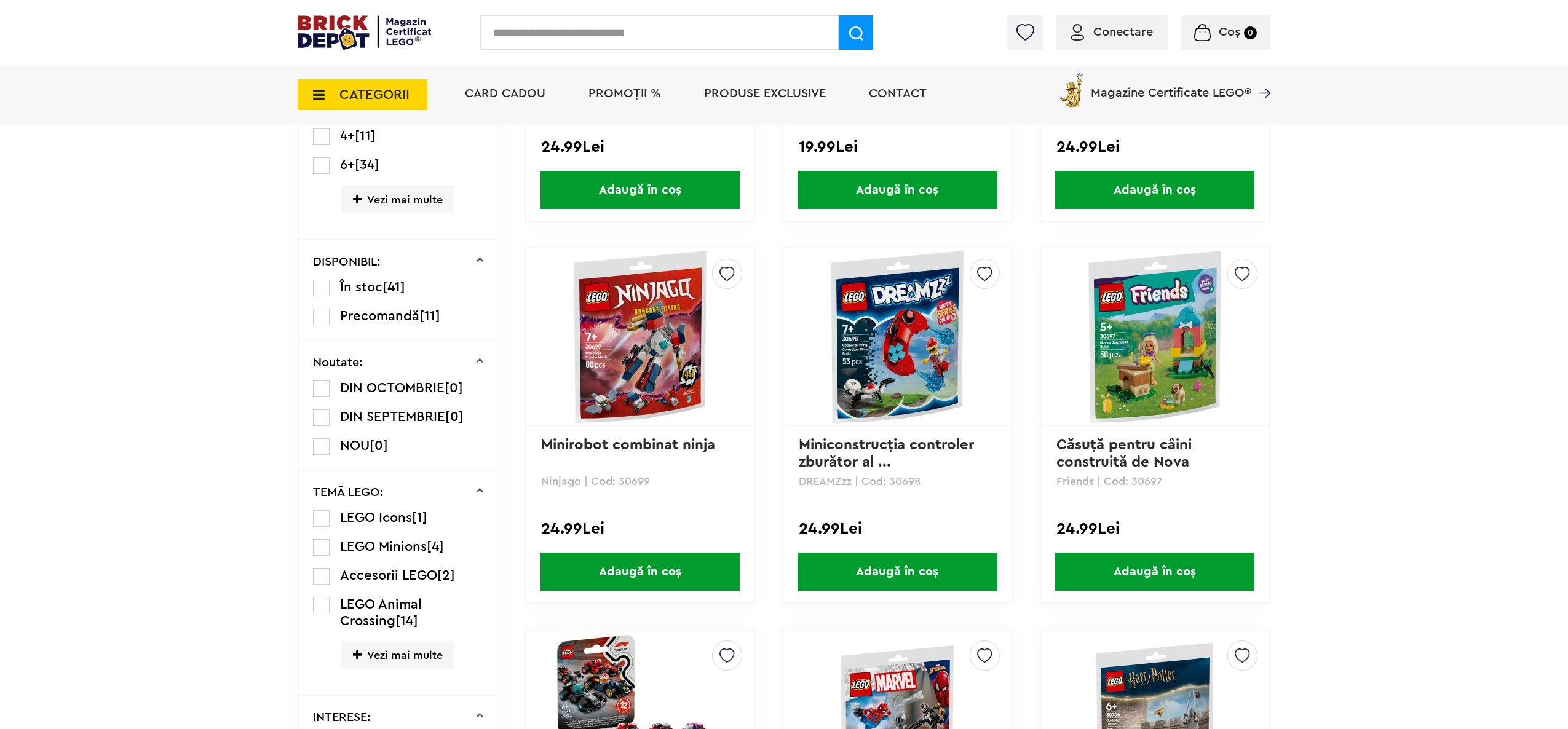
scroll to position [492, 0]
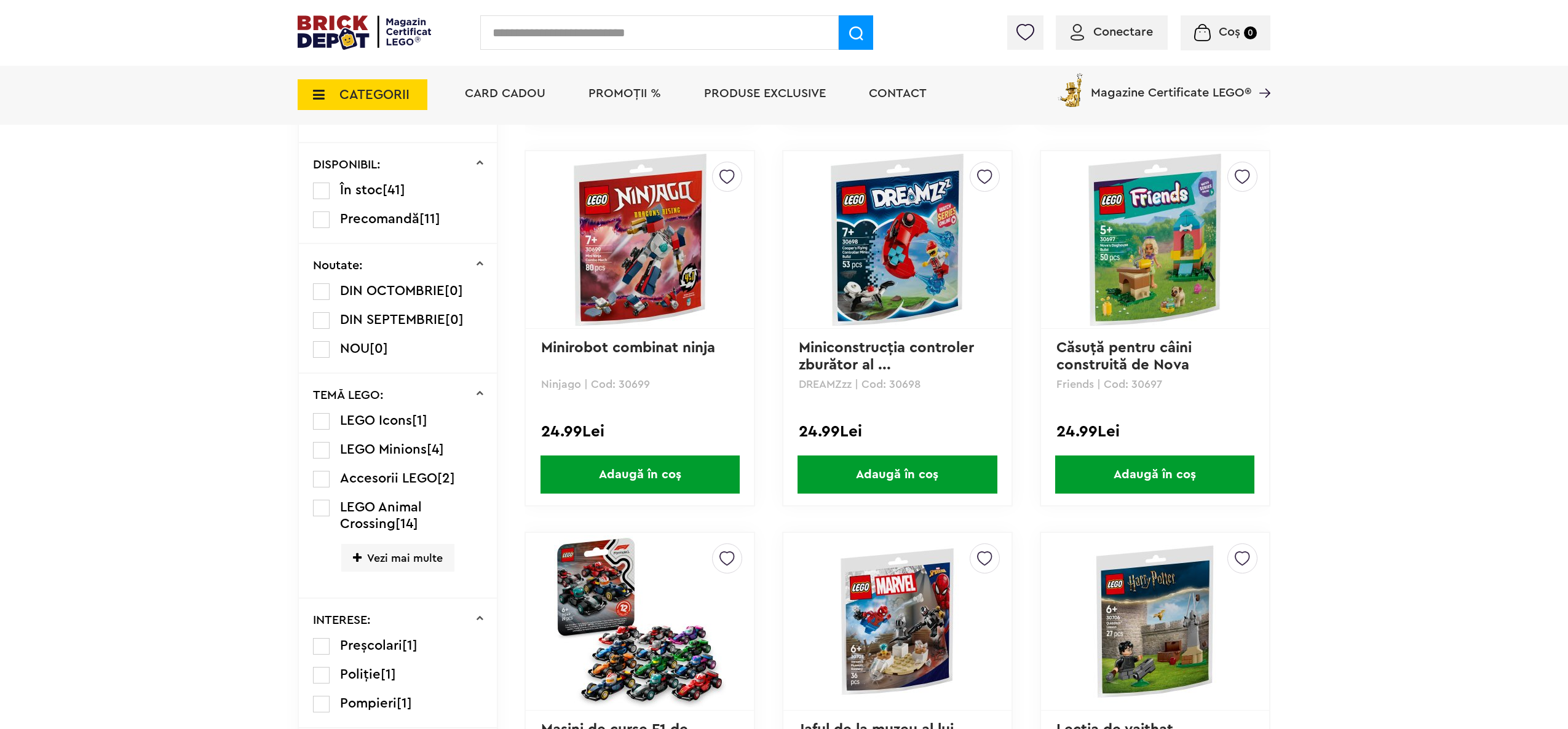
click at [623, 233] on img at bounding box center [640, 240] width 172 height 172
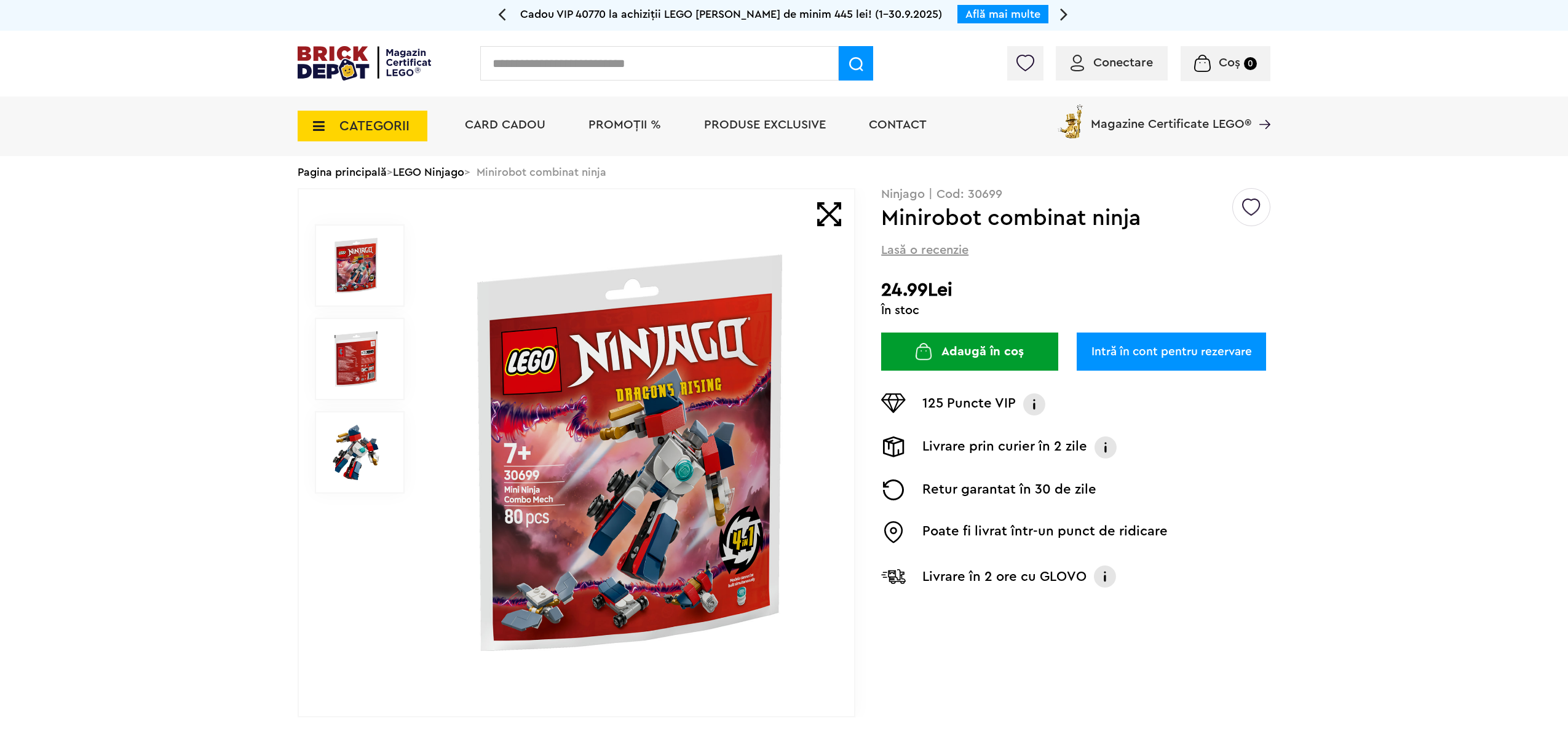
click at [358, 469] on img at bounding box center [356, 452] width 55 height 55
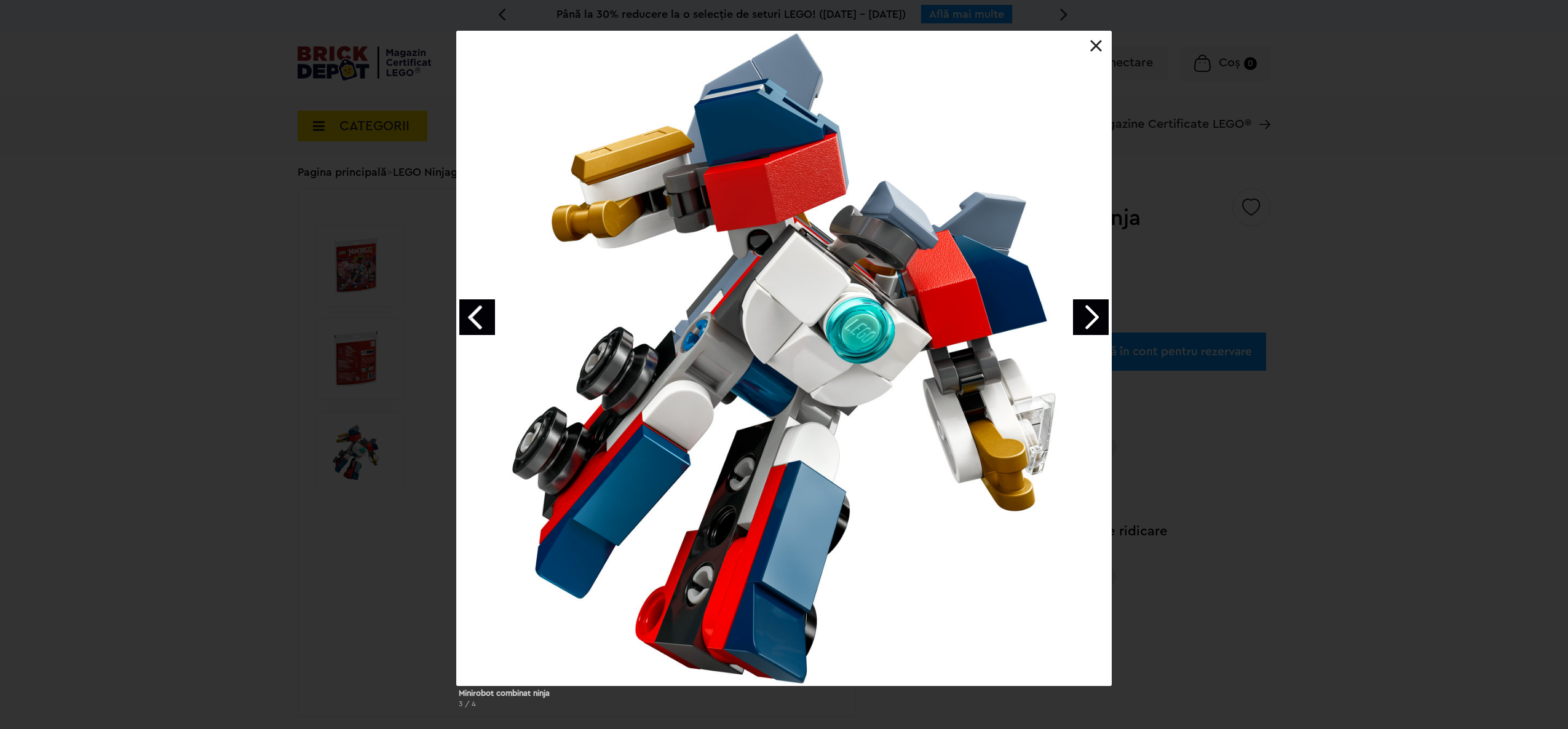
click at [1102, 317] on link "Next image" at bounding box center [1090, 317] width 36 height 36
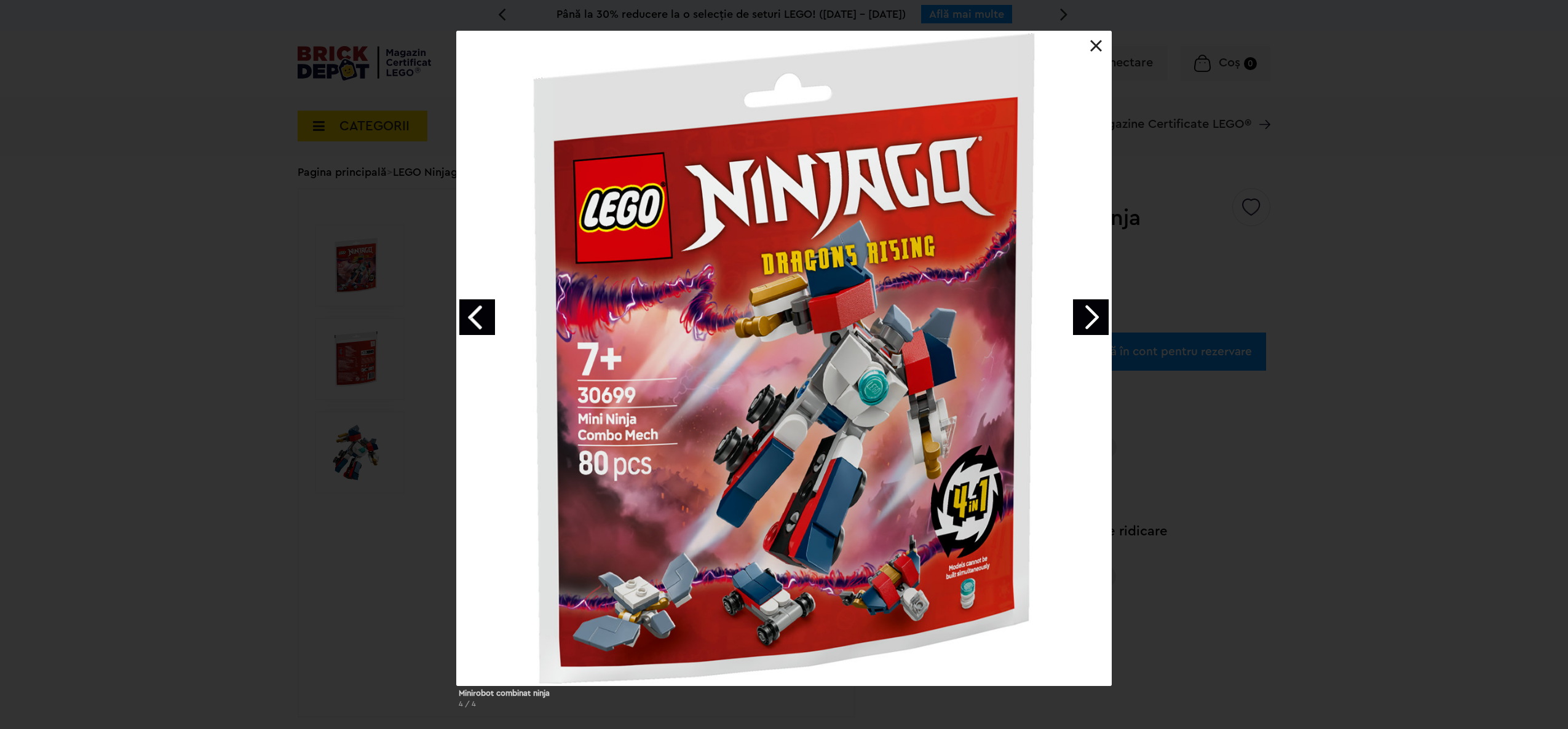
click at [1102, 317] on link "Next image" at bounding box center [1090, 317] width 36 height 36
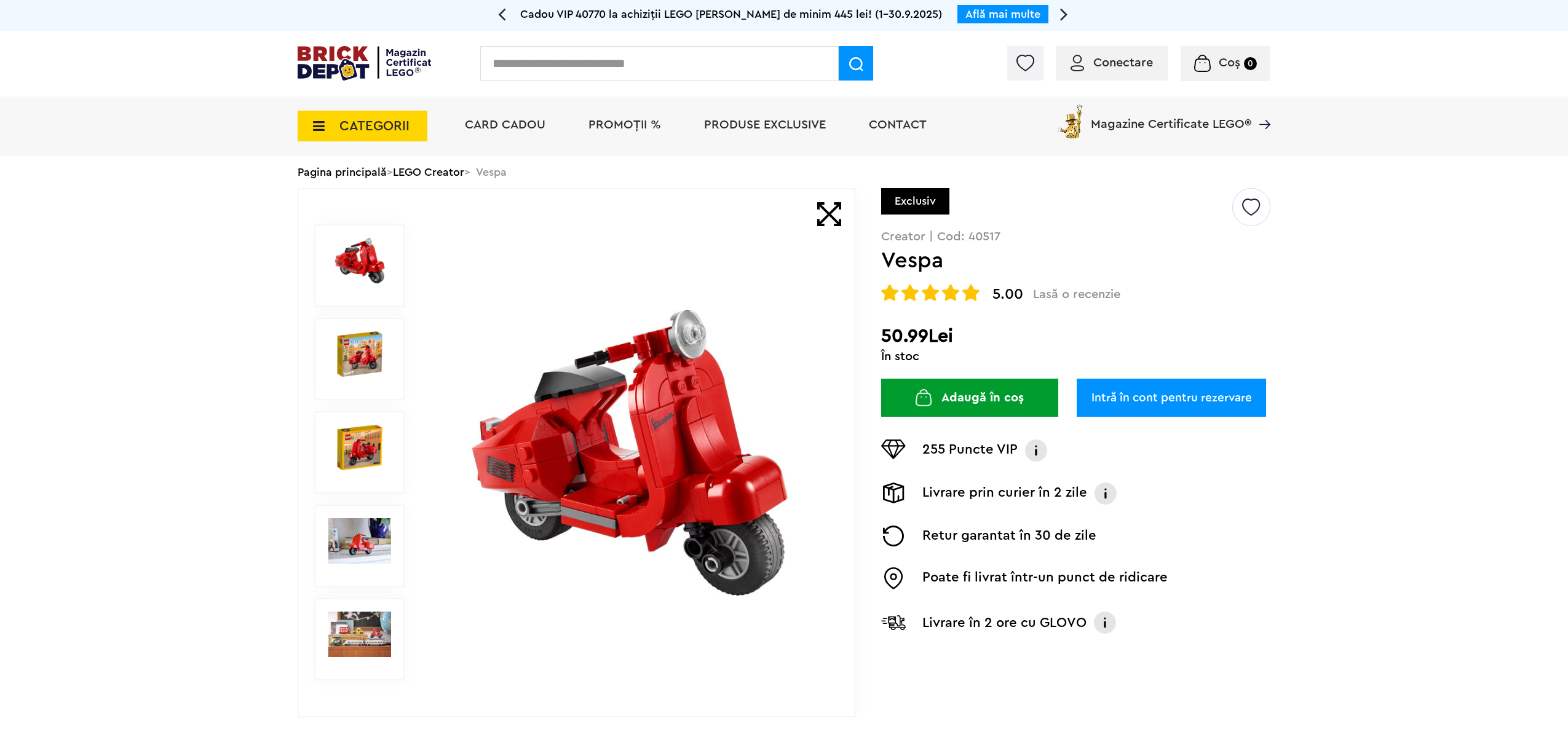
click at [347, 374] on img at bounding box center [359, 354] width 62 height 46
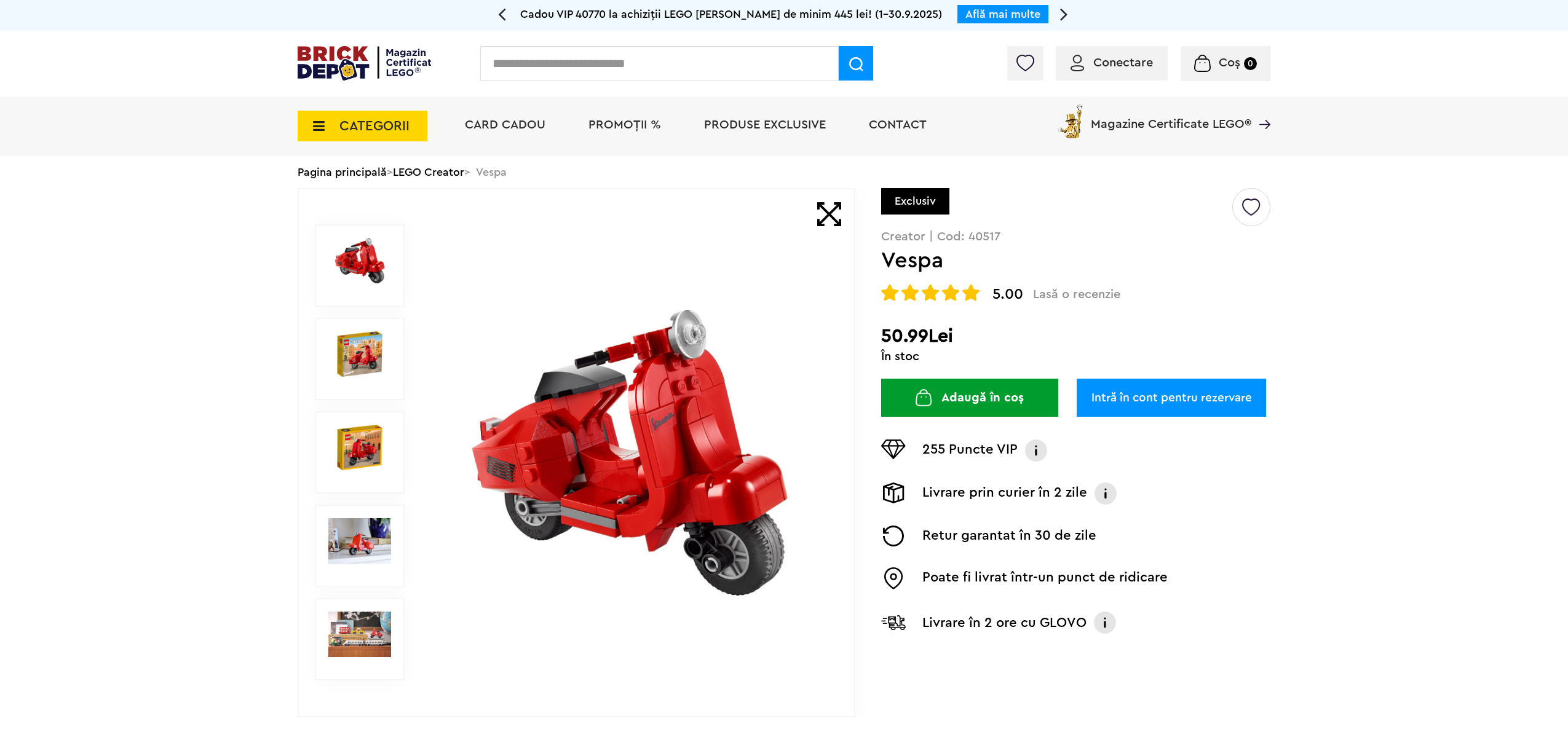
click at [359, 436] on img at bounding box center [359, 447] width 62 height 46
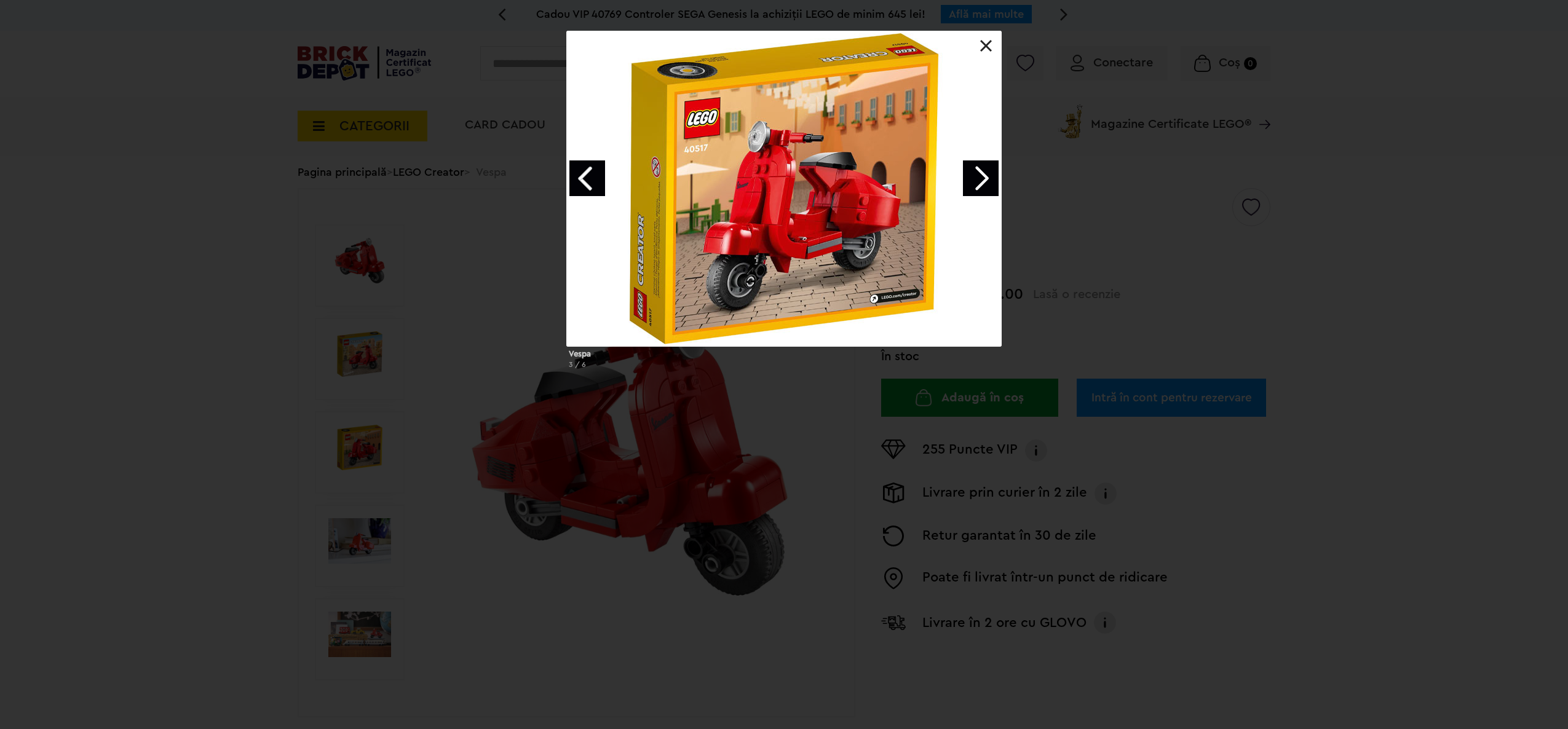
click at [360, 325] on div "Vespa 3 / 6" at bounding box center [784, 205] width 1568 height 348
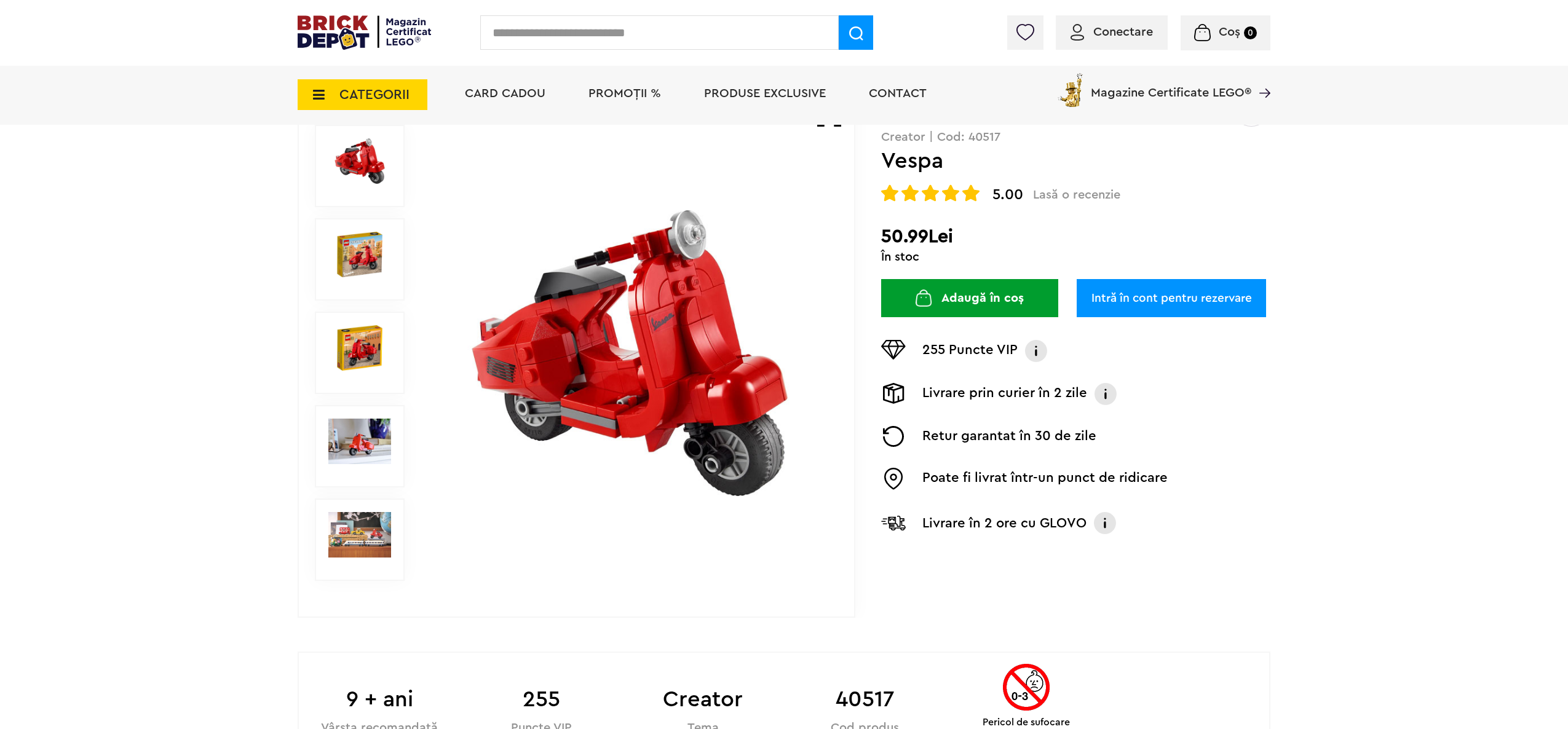
scroll to position [123, 0]
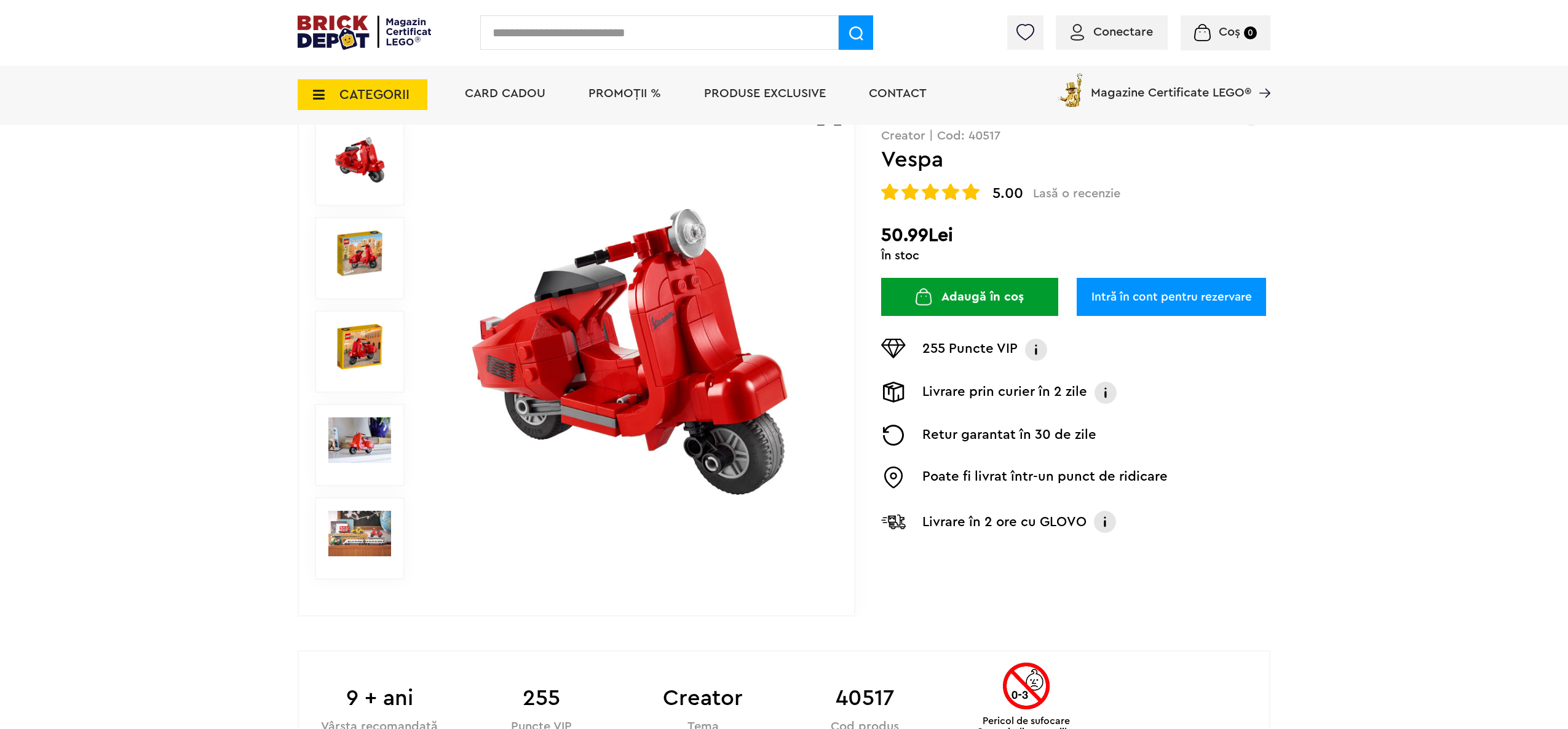
click at [347, 516] on img at bounding box center [359, 534] width 62 height 46
